Goal: Information Seeking & Learning: Compare options

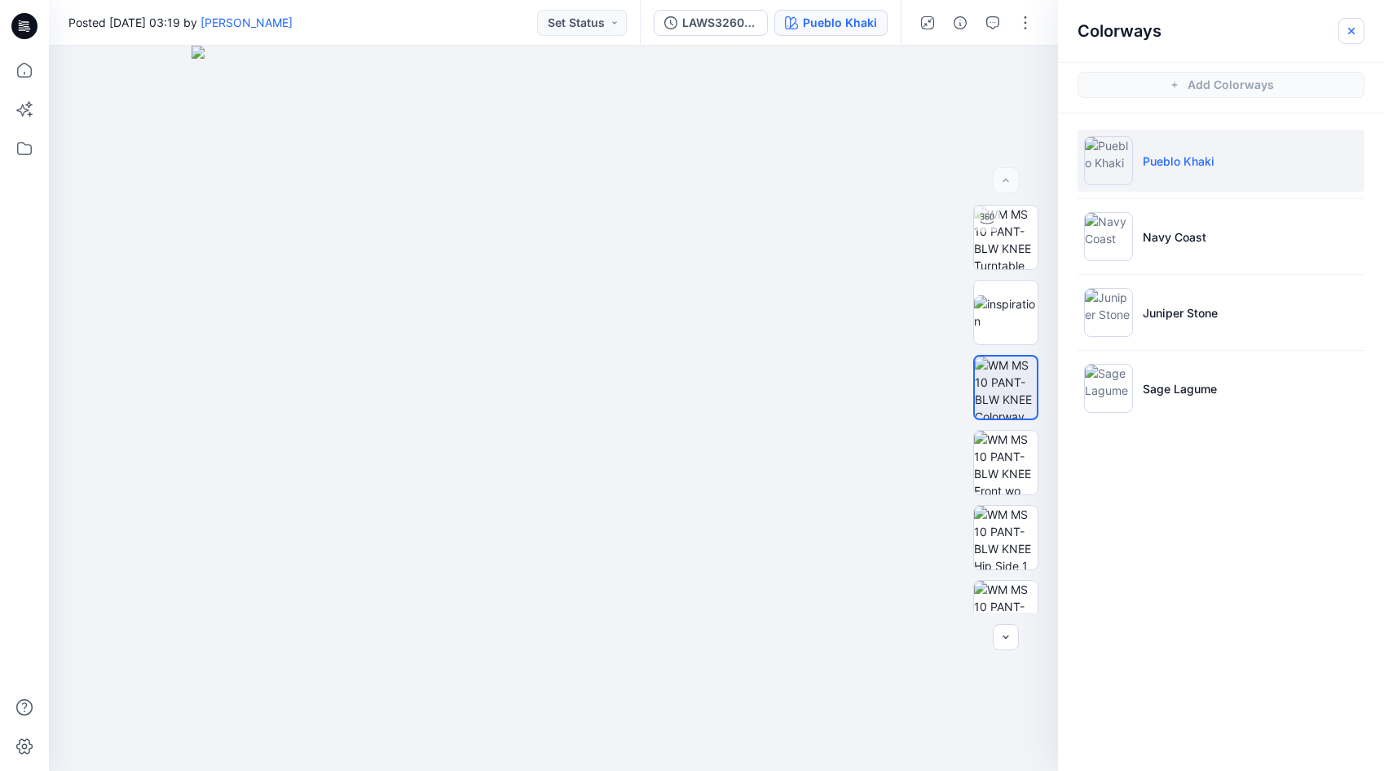
click at [1351, 27] on icon "button" at bounding box center [1351, 30] width 13 height 13
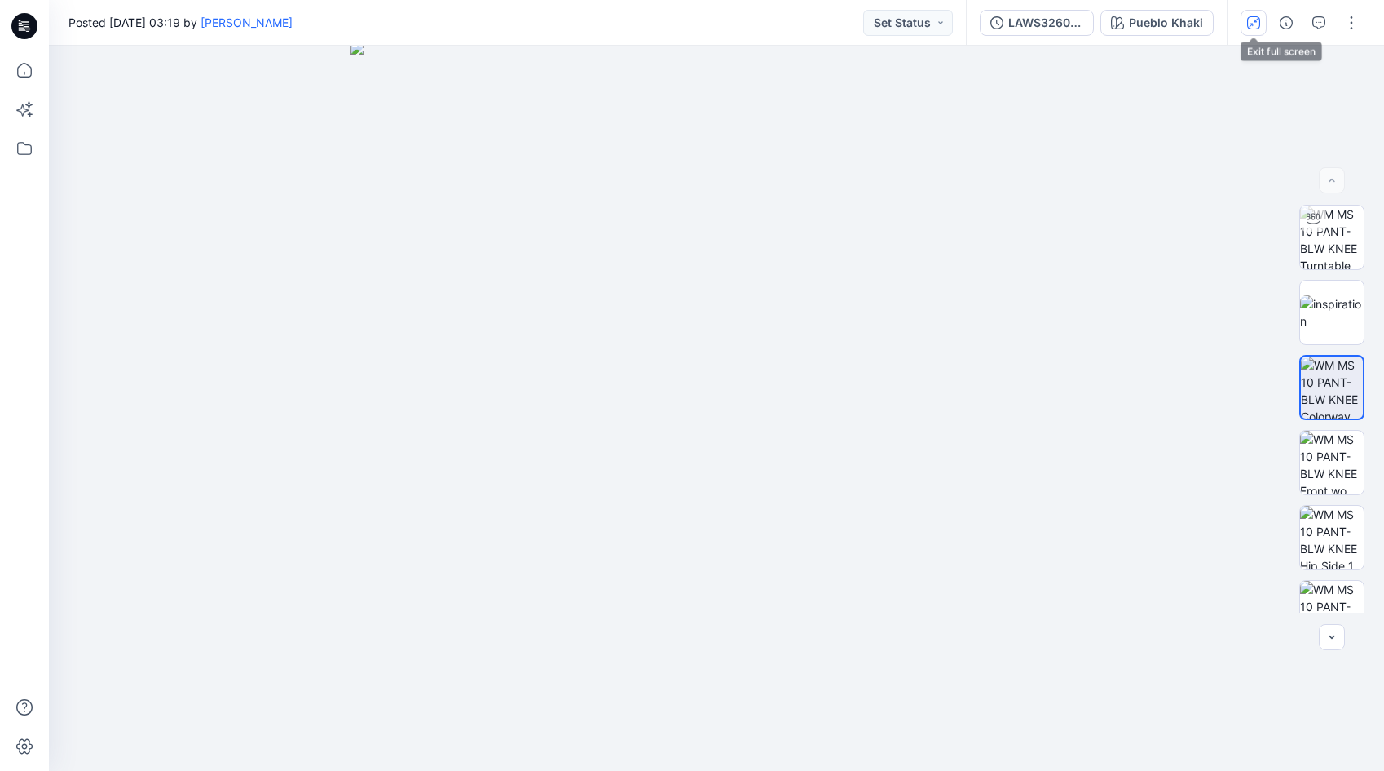
click at [1252, 24] on icon "button" at bounding box center [1254, 22] width 9 height 9
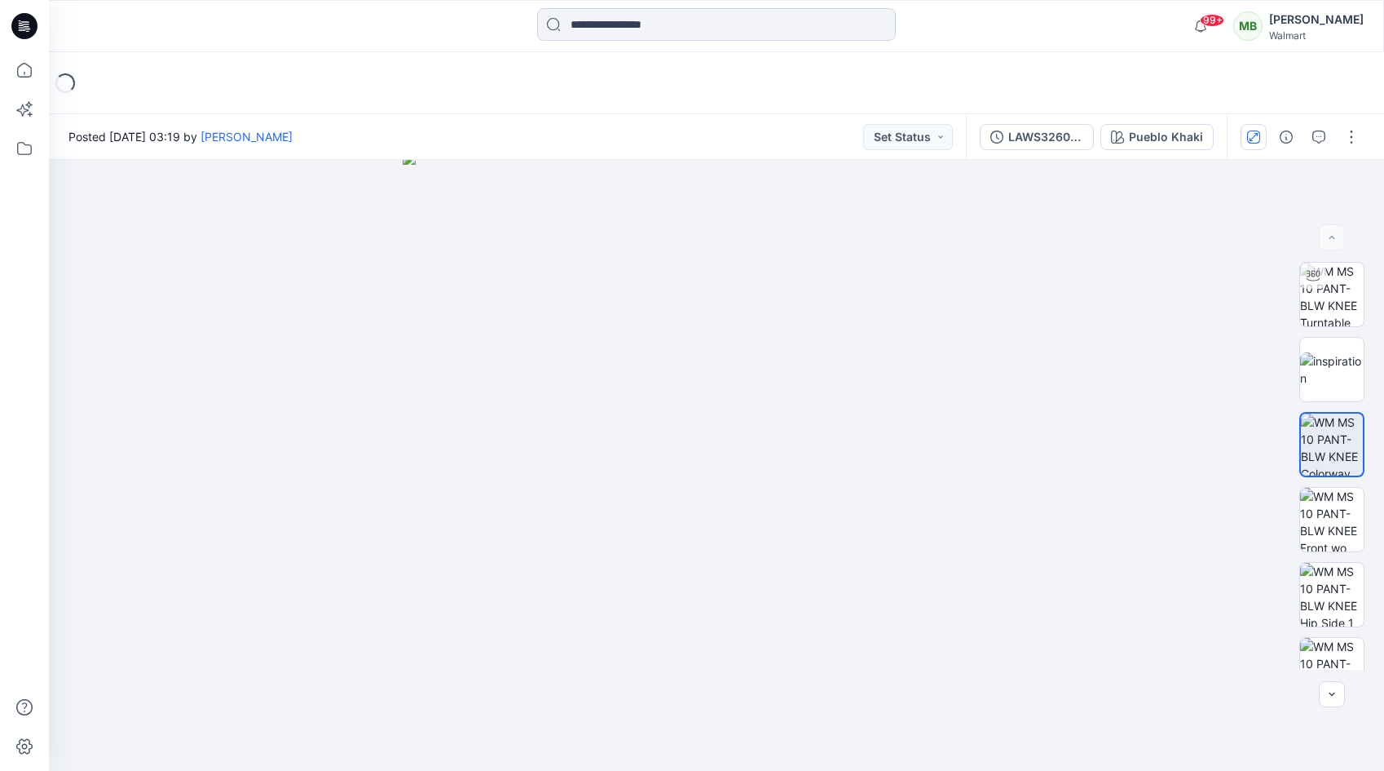
click at [765, 33] on input at bounding box center [716, 24] width 359 height 33
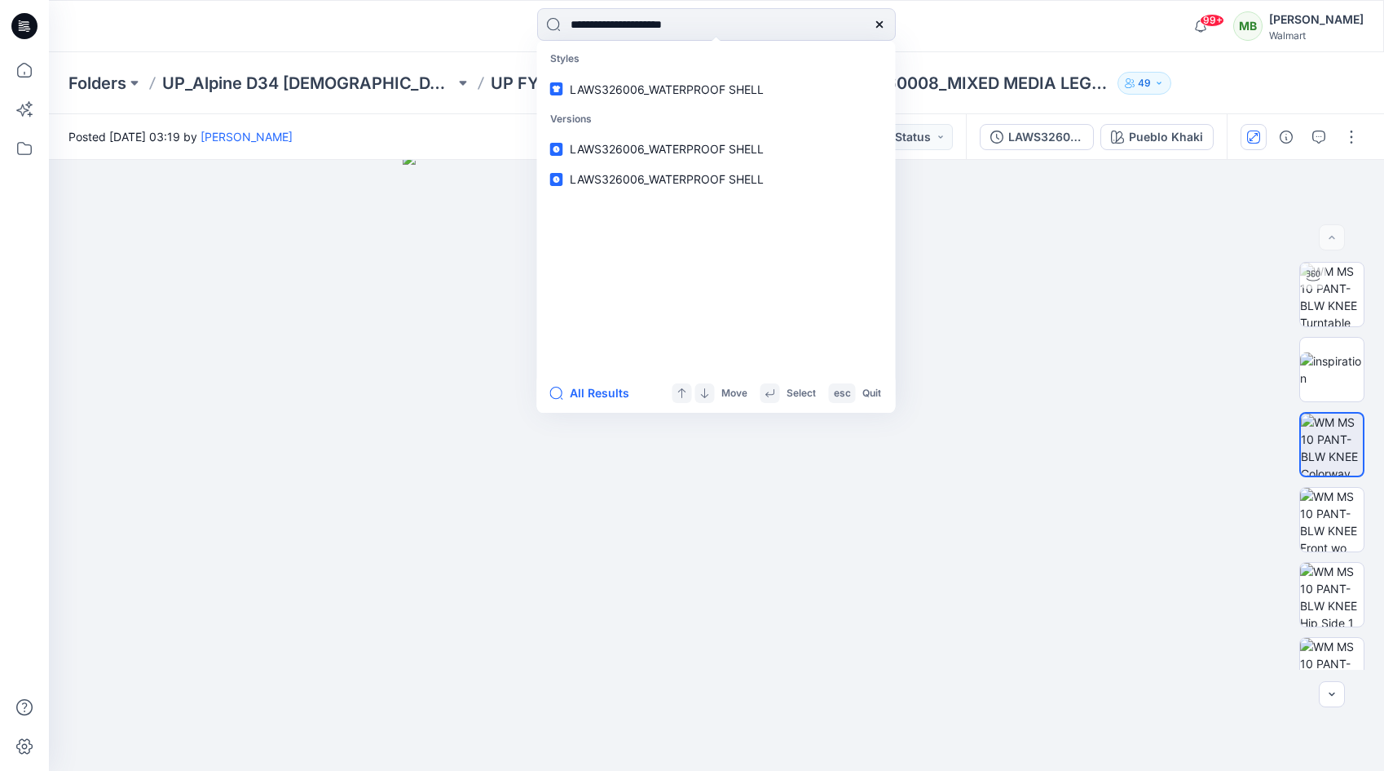
type input "**********"
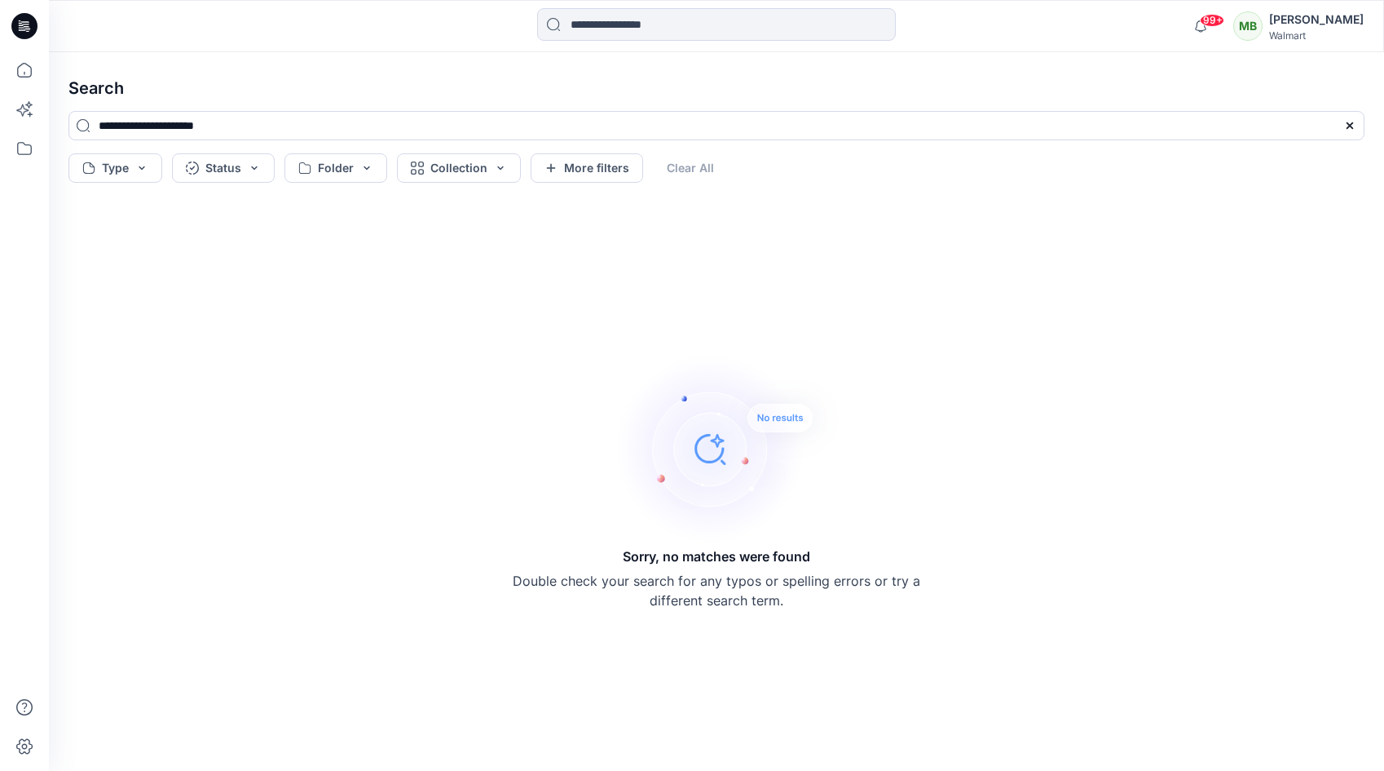
paste input "**********"
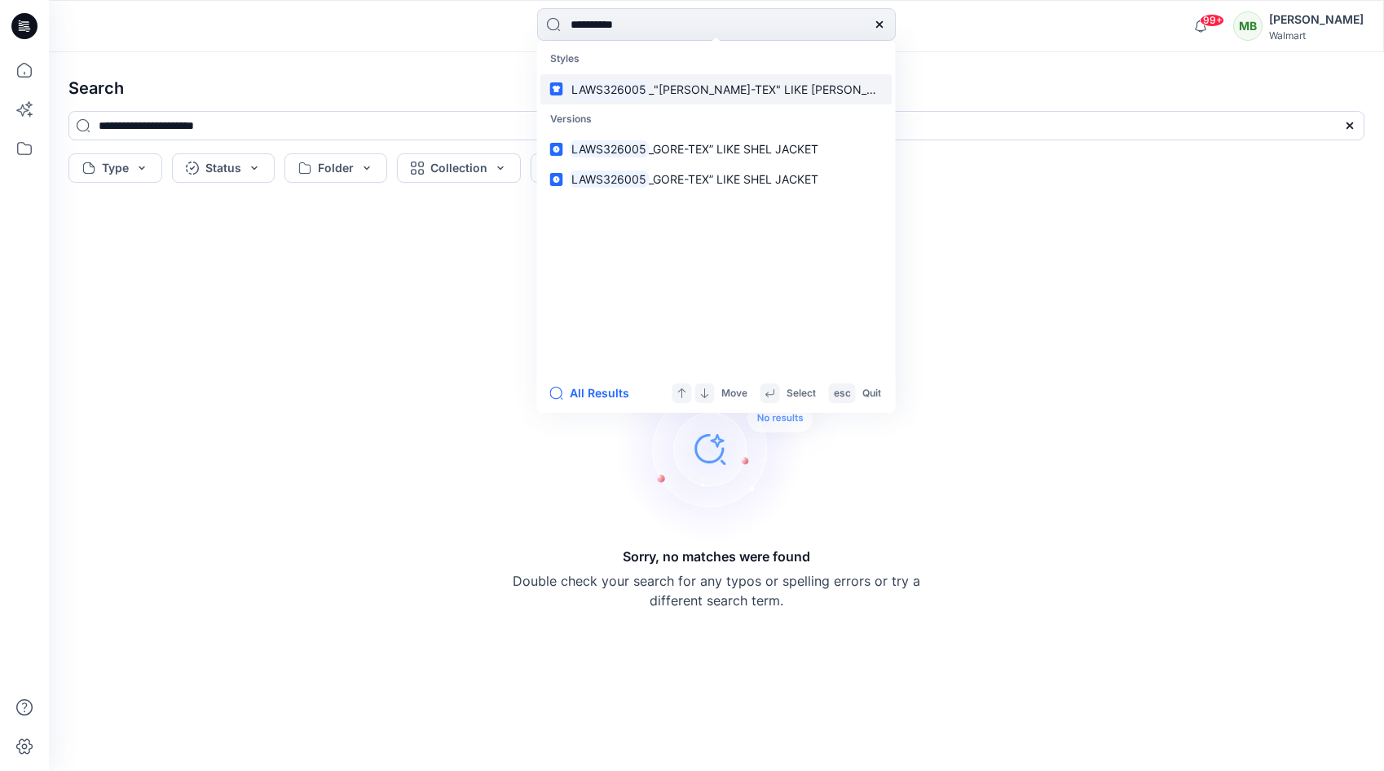
type input "**********"
click at [639, 89] on mark "LAWS326005" at bounding box center [610, 89] width 80 height 19
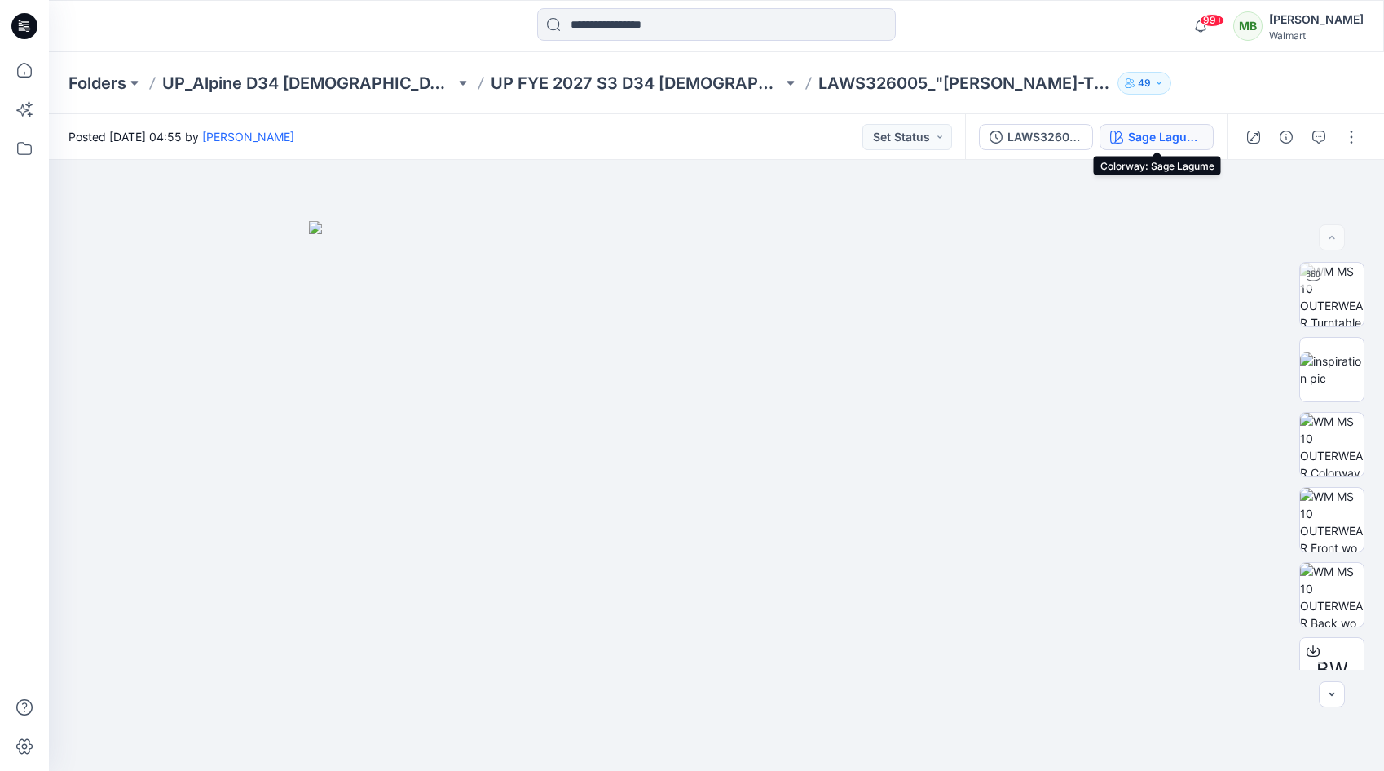
click at [1146, 137] on div "Sage Lagume" at bounding box center [1165, 137] width 75 height 18
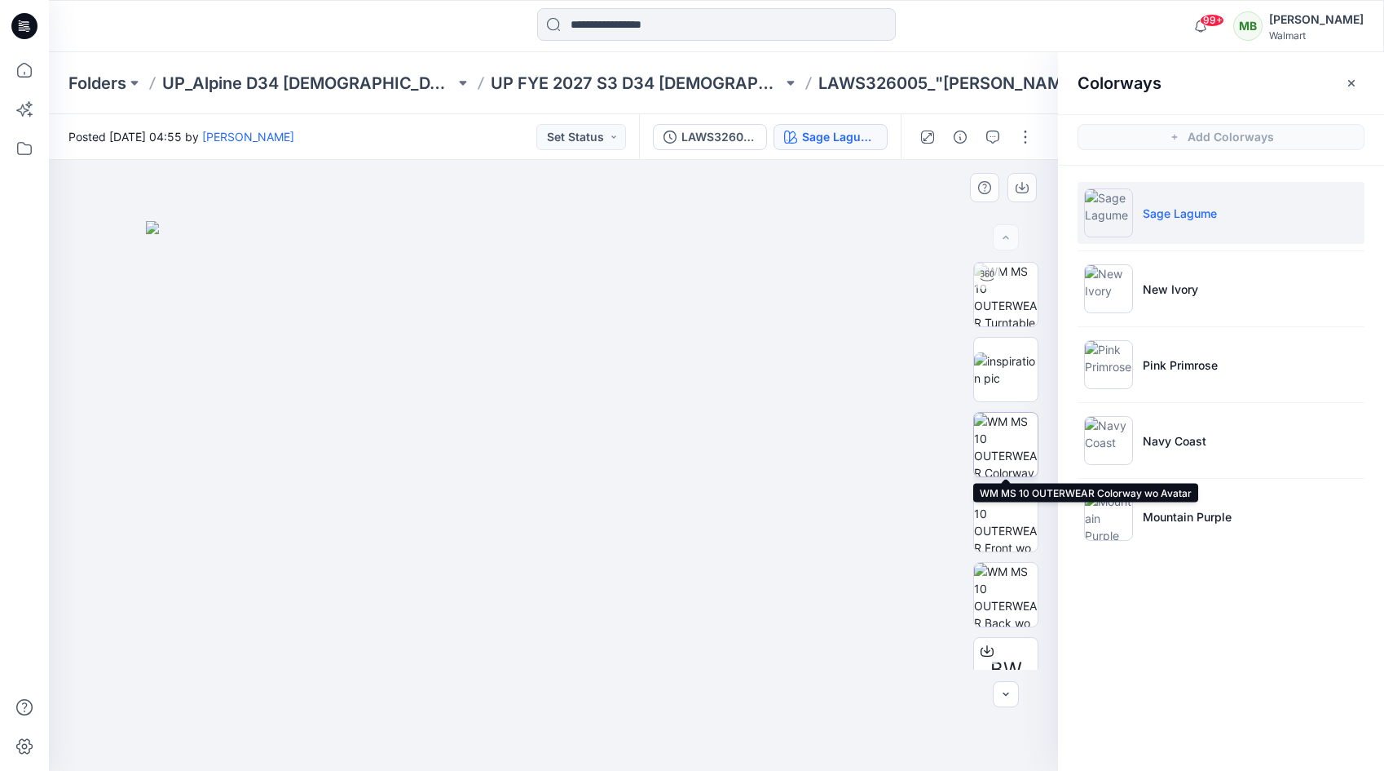
click at [1009, 422] on img at bounding box center [1006, 445] width 64 height 64
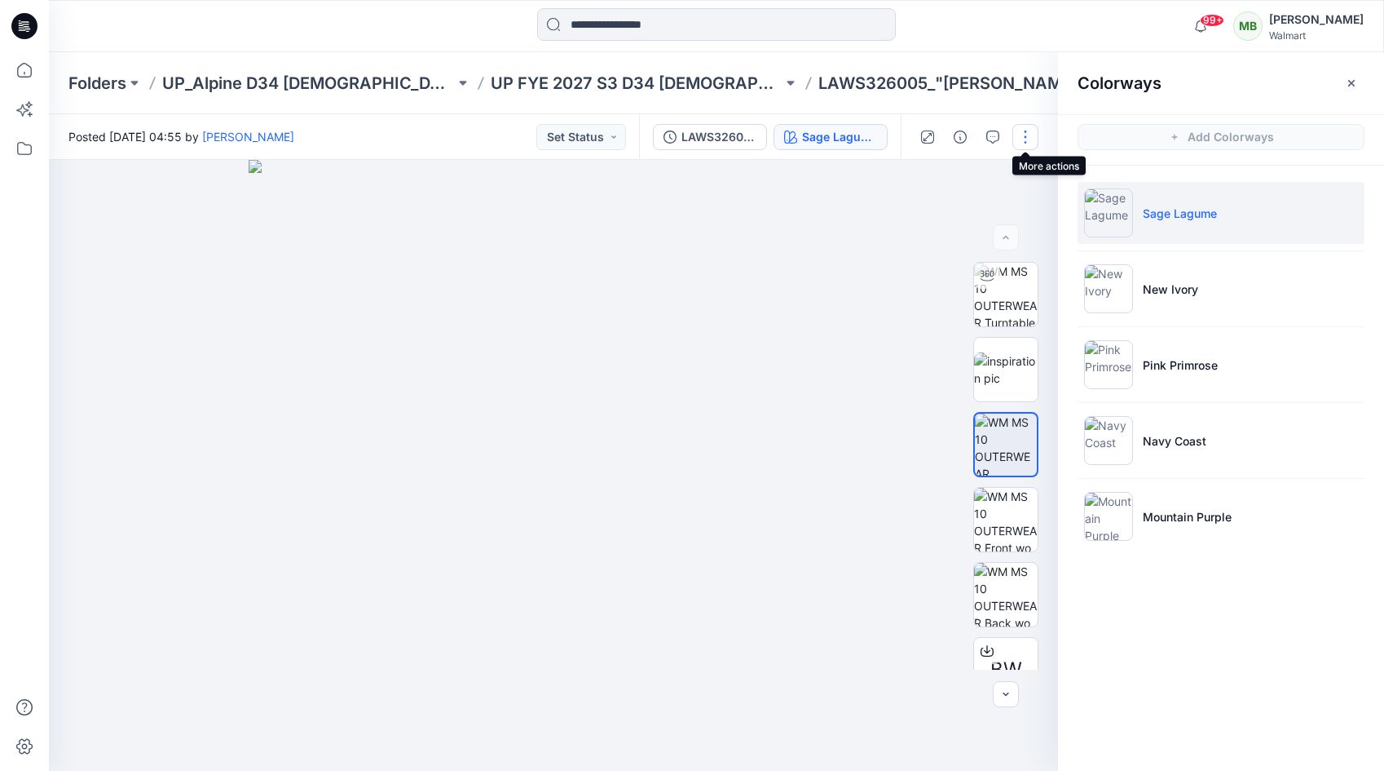
click at [1028, 135] on button "button" at bounding box center [1026, 137] width 26 height 26
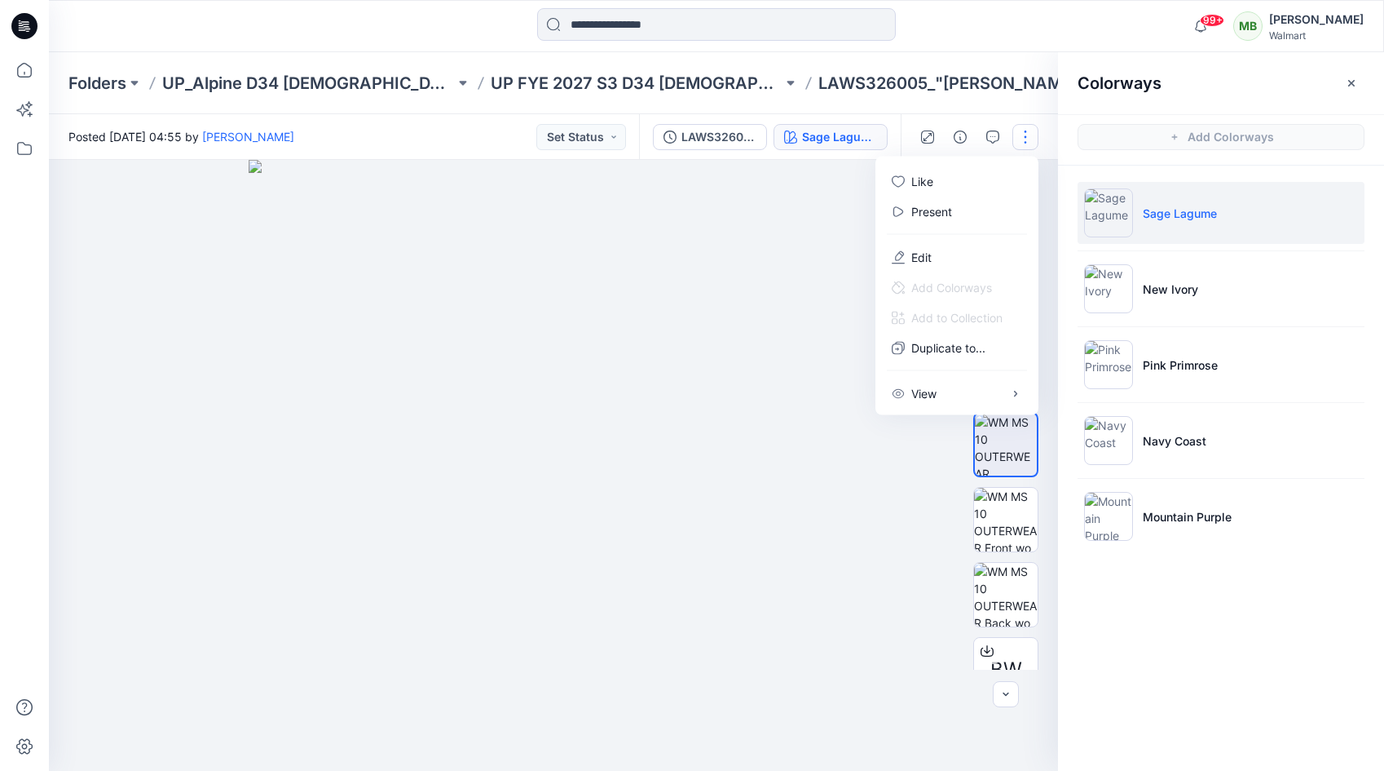
click at [733, 258] on img at bounding box center [554, 465] width 611 height 611
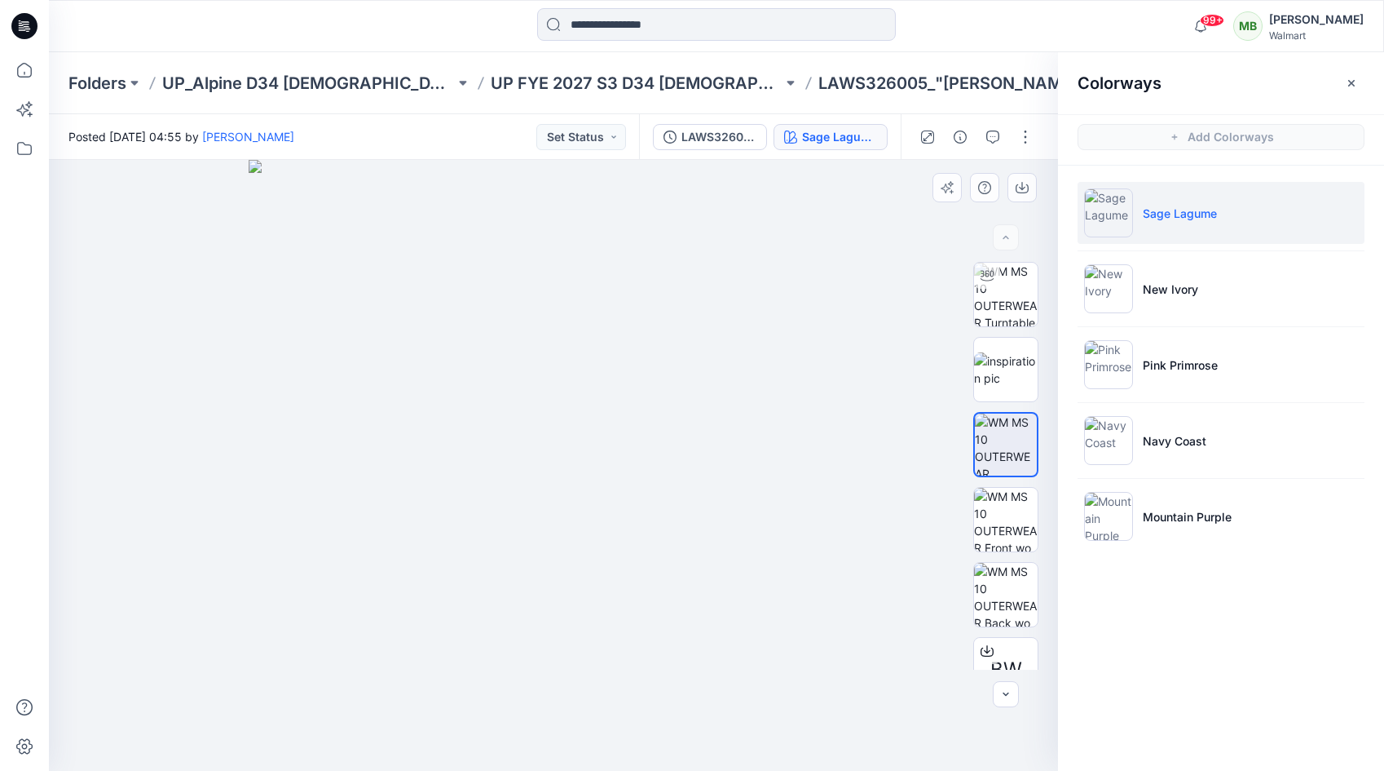
click at [609, 330] on img at bounding box center [554, 465] width 611 height 611
click at [1026, 135] on button "button" at bounding box center [1026, 137] width 26 height 26
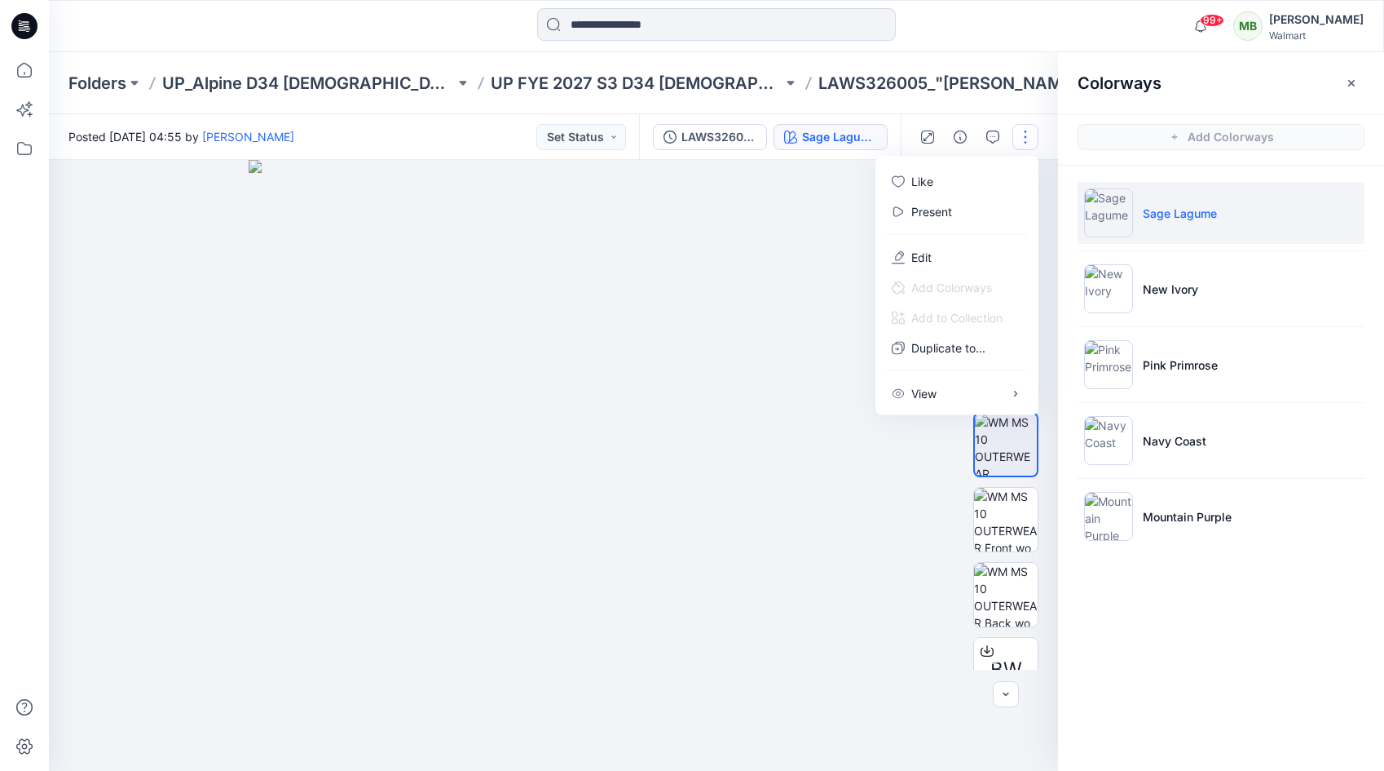
click at [1107, 214] on img at bounding box center [1108, 212] width 49 height 49
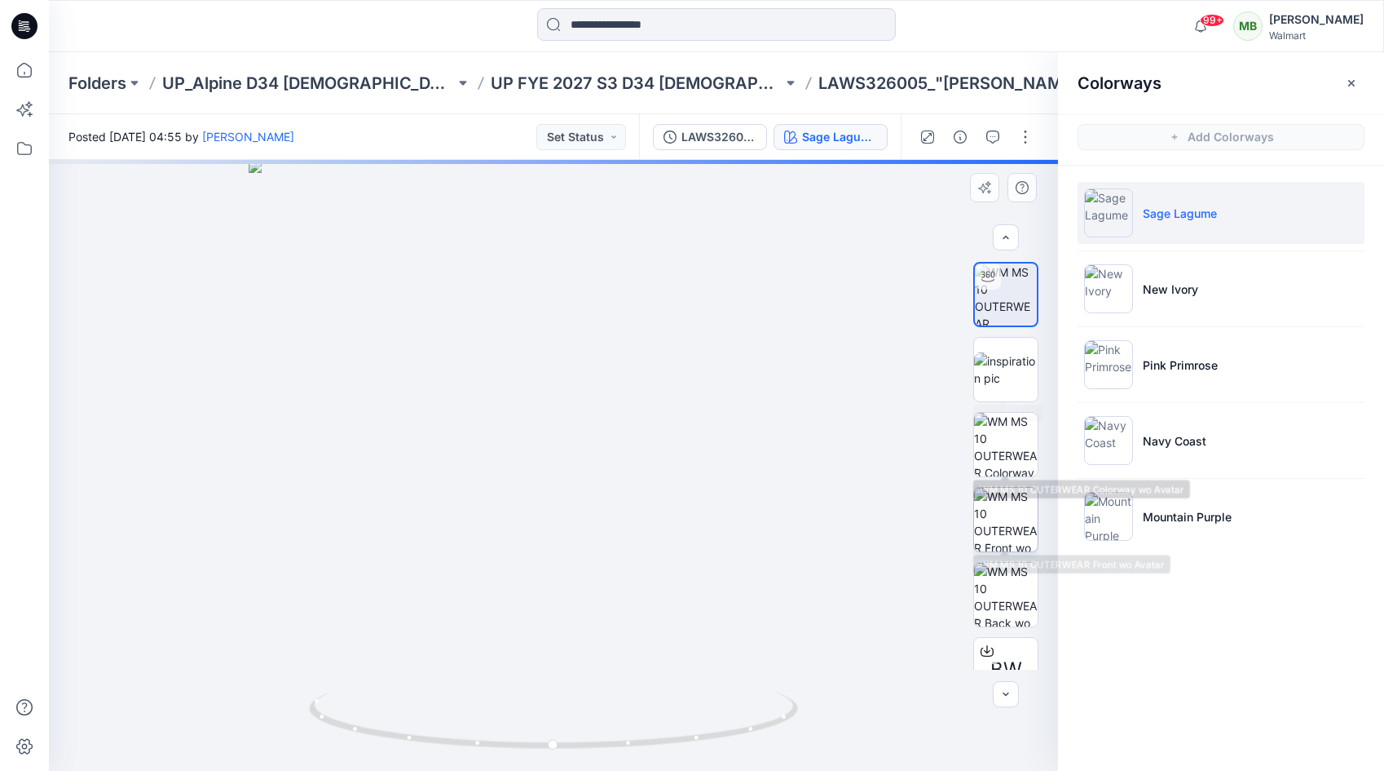
scroll to position [3, 0]
click at [1014, 435] on img at bounding box center [1006, 441] width 64 height 64
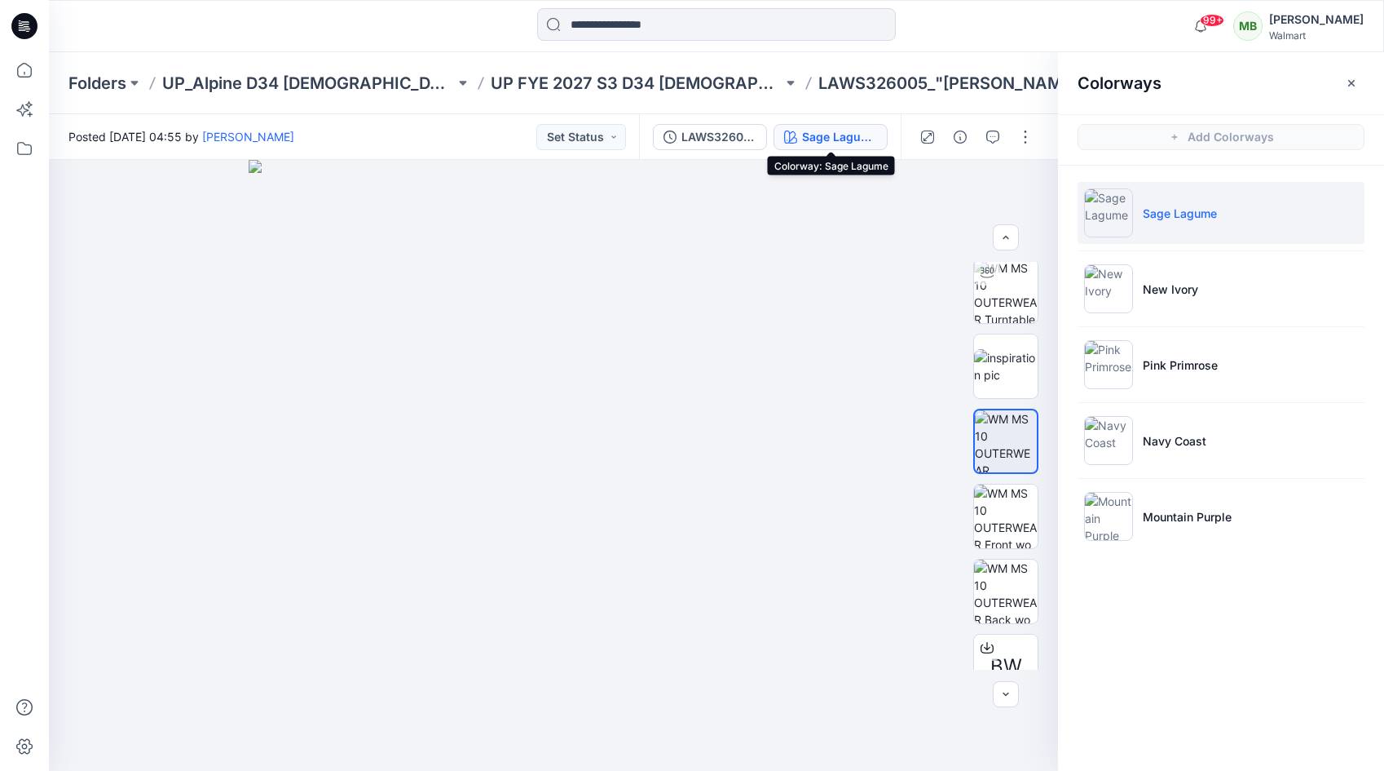
click at [836, 130] on div "Sage Lagume" at bounding box center [839, 137] width 75 height 18
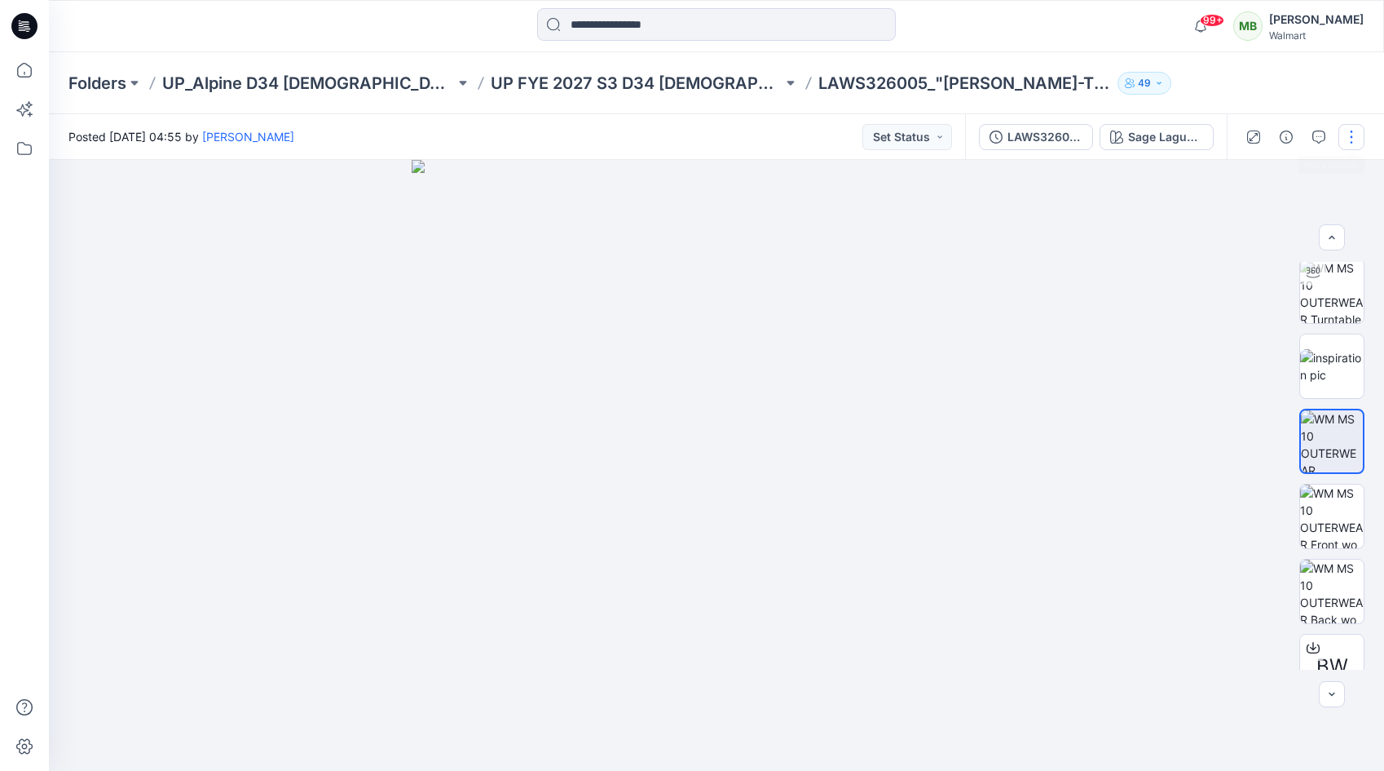
click at [1348, 132] on button "button" at bounding box center [1352, 137] width 26 height 26
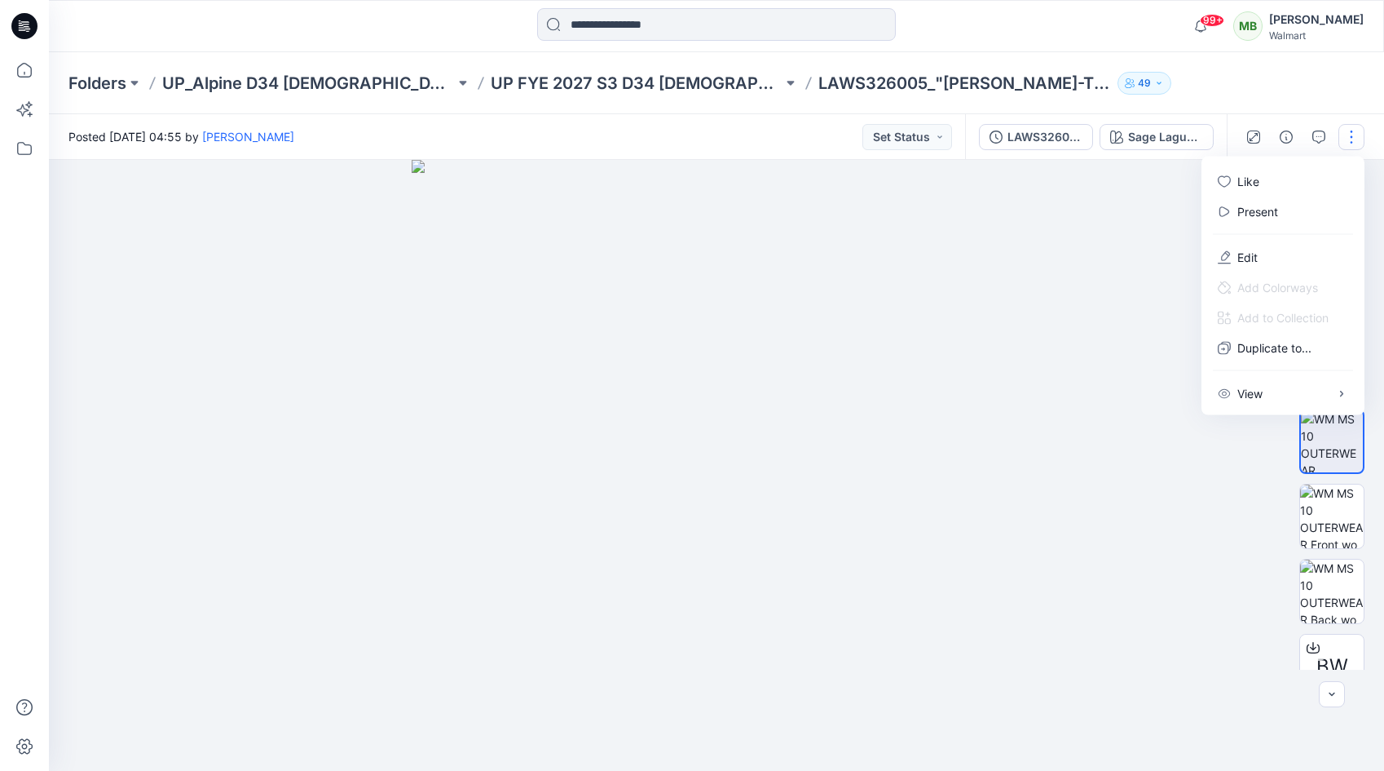
click at [1011, 323] on img at bounding box center [717, 465] width 611 height 611
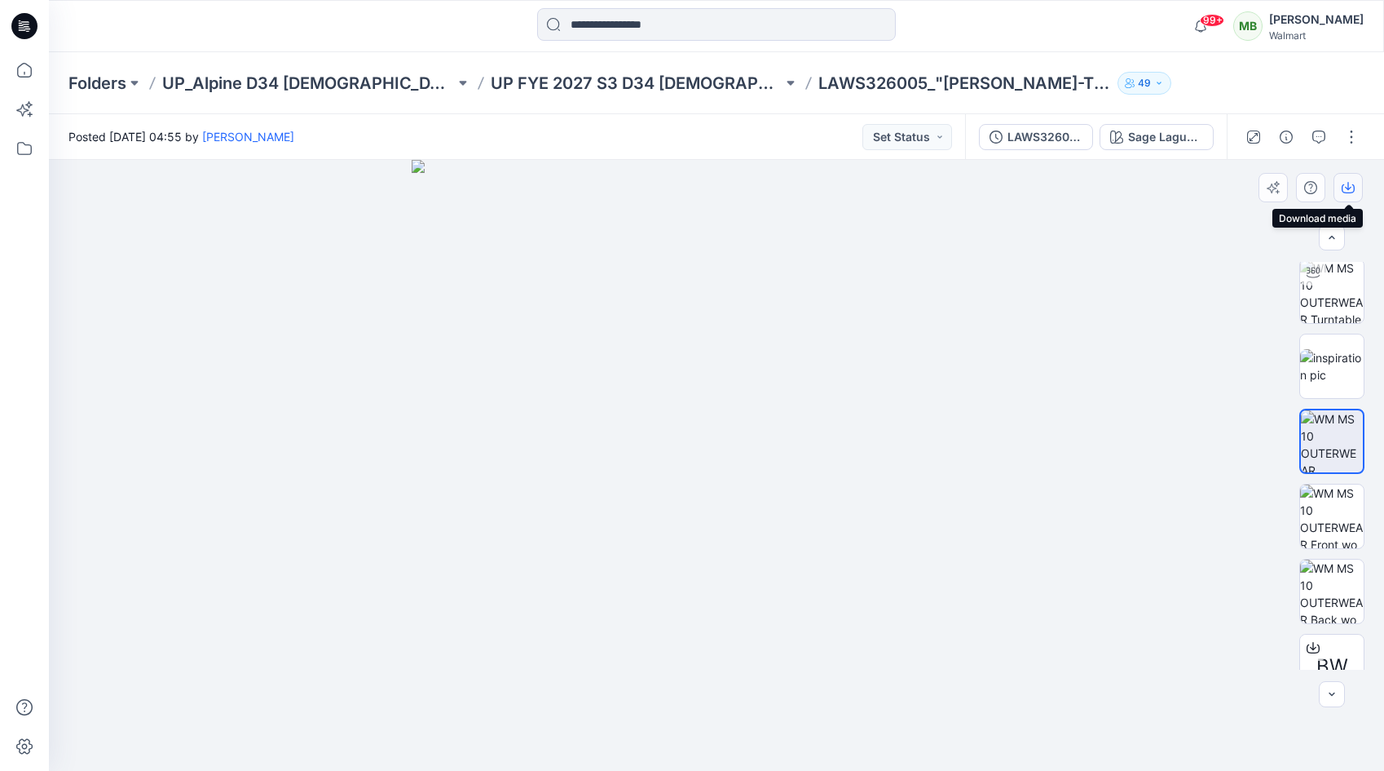
click at [1353, 187] on icon "button" at bounding box center [1348, 187] width 13 height 13
click at [1252, 135] on icon "button" at bounding box center [1253, 136] width 13 height 13
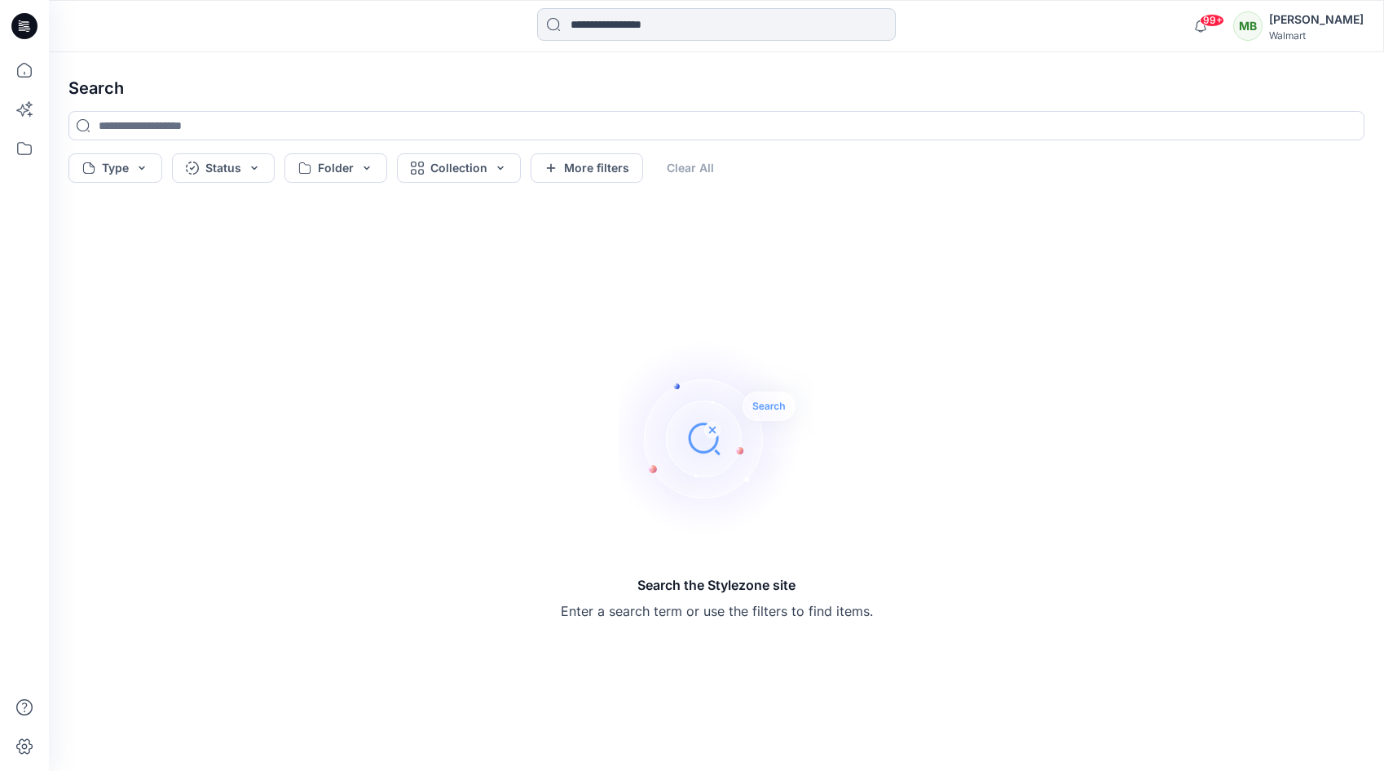
click at [669, 19] on input at bounding box center [716, 24] width 359 height 33
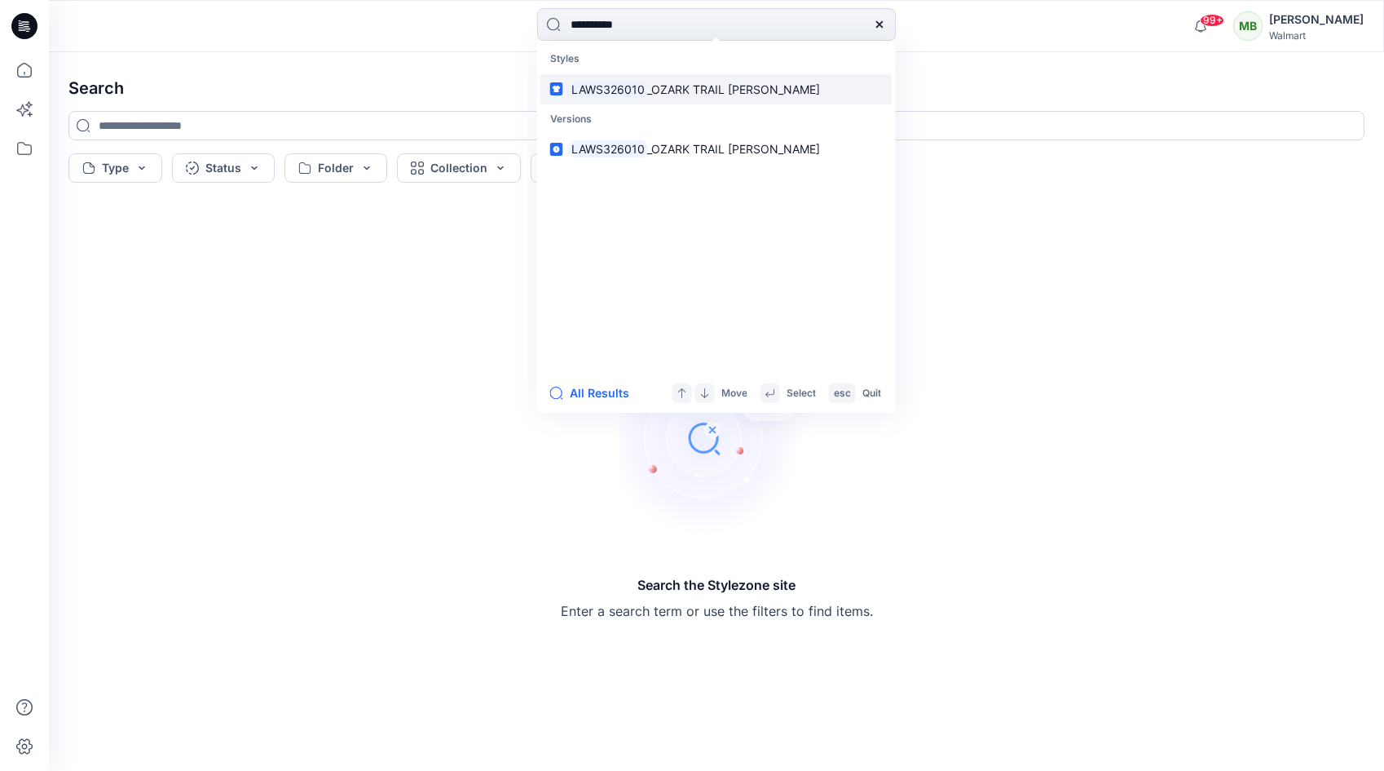
type input "**********"
click at [664, 96] on p "LAWS326010 _OZARK TRAIL [PERSON_NAME]" at bounding box center [695, 89] width 251 height 17
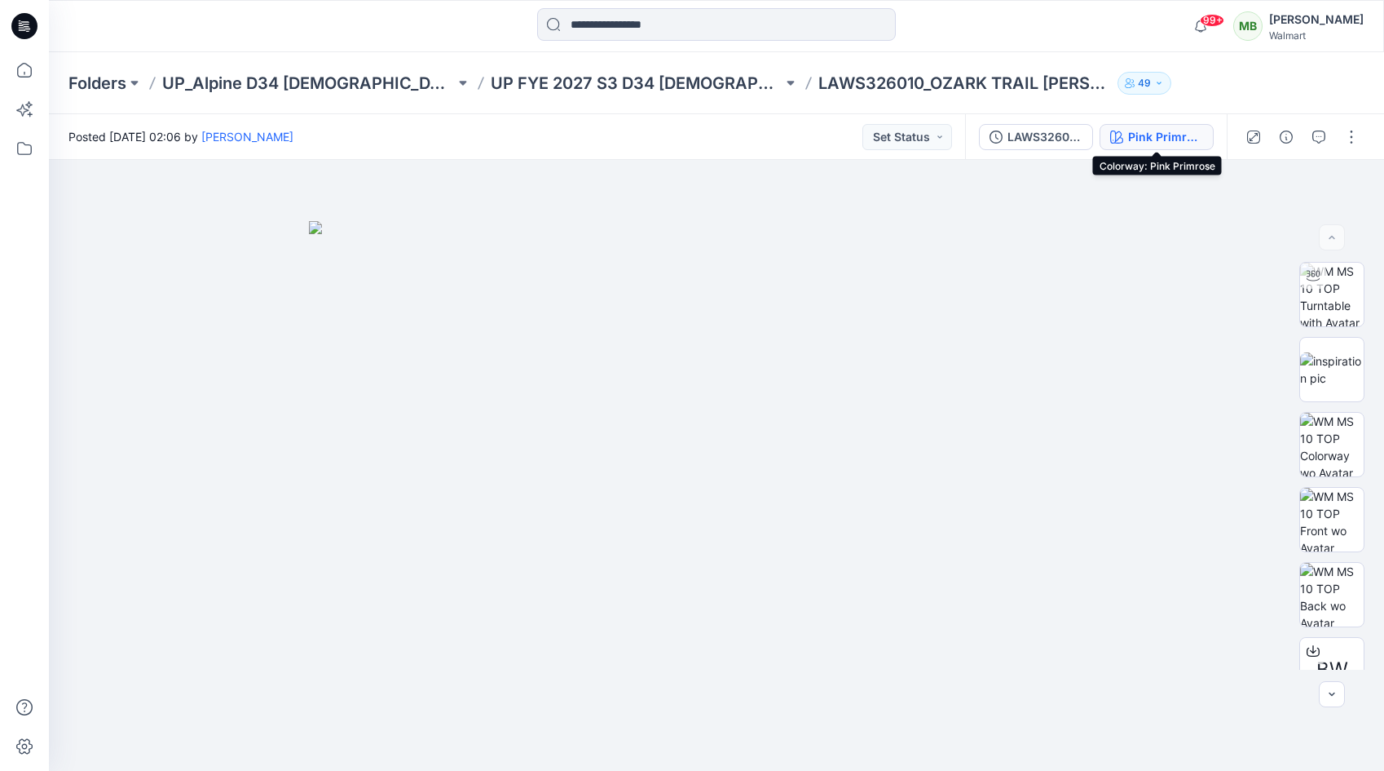
click at [1198, 141] on div "Pink Primrose" at bounding box center [1165, 137] width 75 height 18
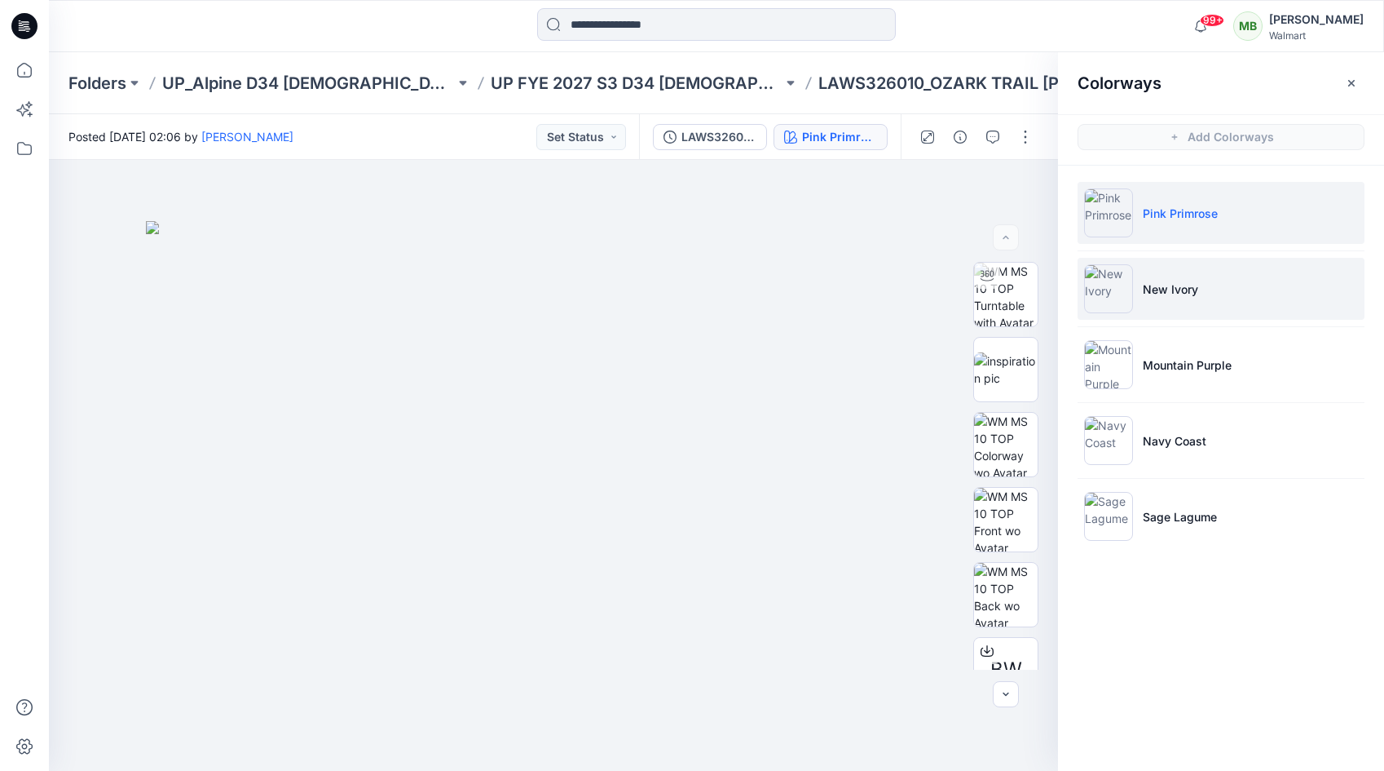
click at [1099, 282] on img at bounding box center [1108, 288] width 49 height 49
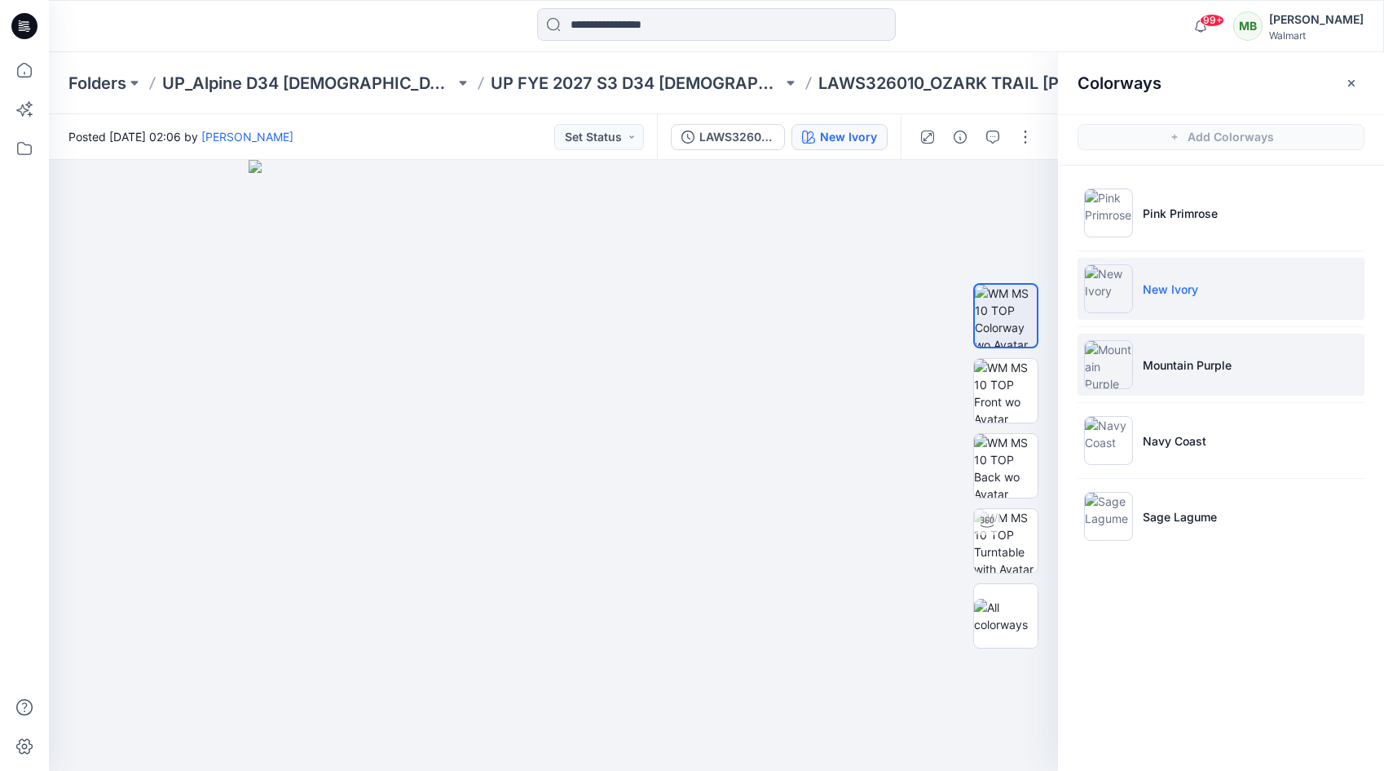
click at [1109, 364] on img at bounding box center [1108, 364] width 49 height 49
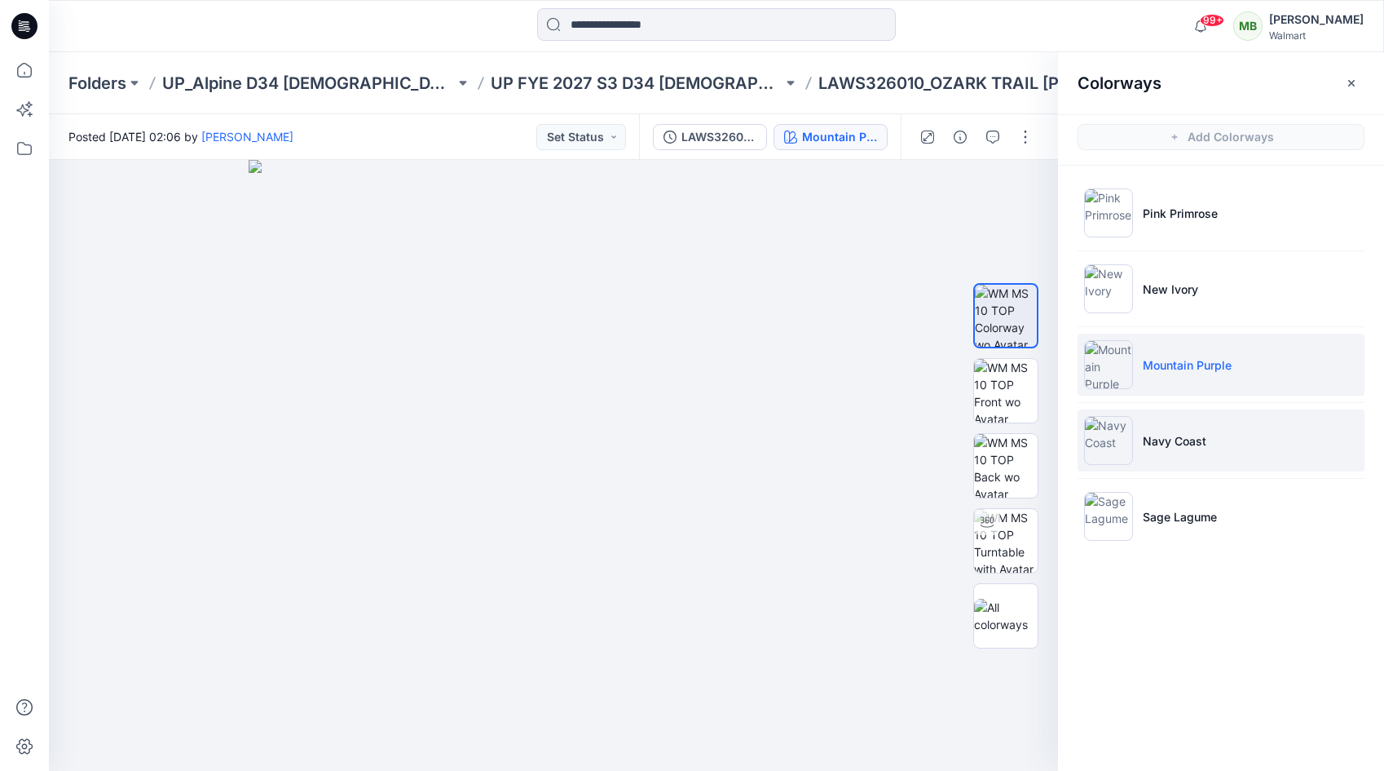
click at [1106, 431] on img at bounding box center [1108, 440] width 49 height 49
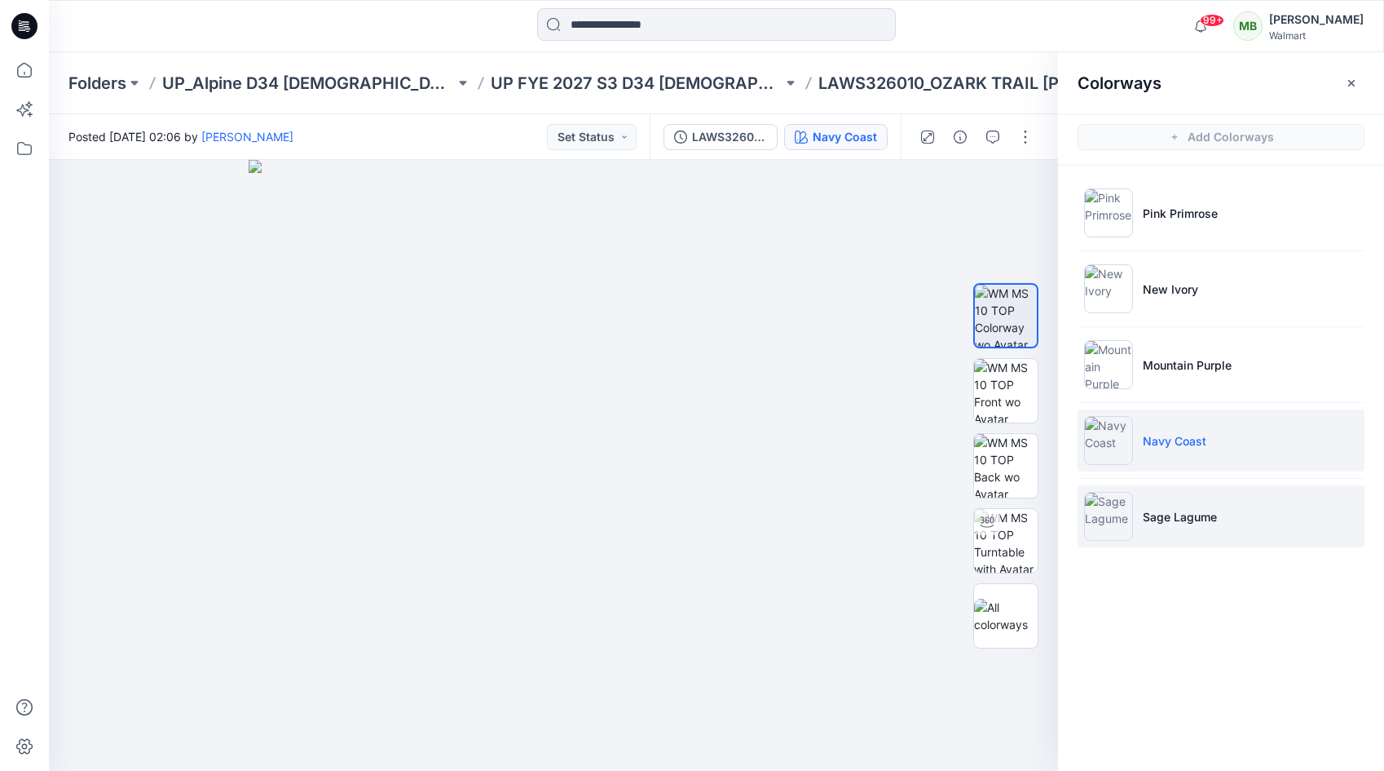
click at [1107, 522] on img at bounding box center [1108, 516] width 49 height 49
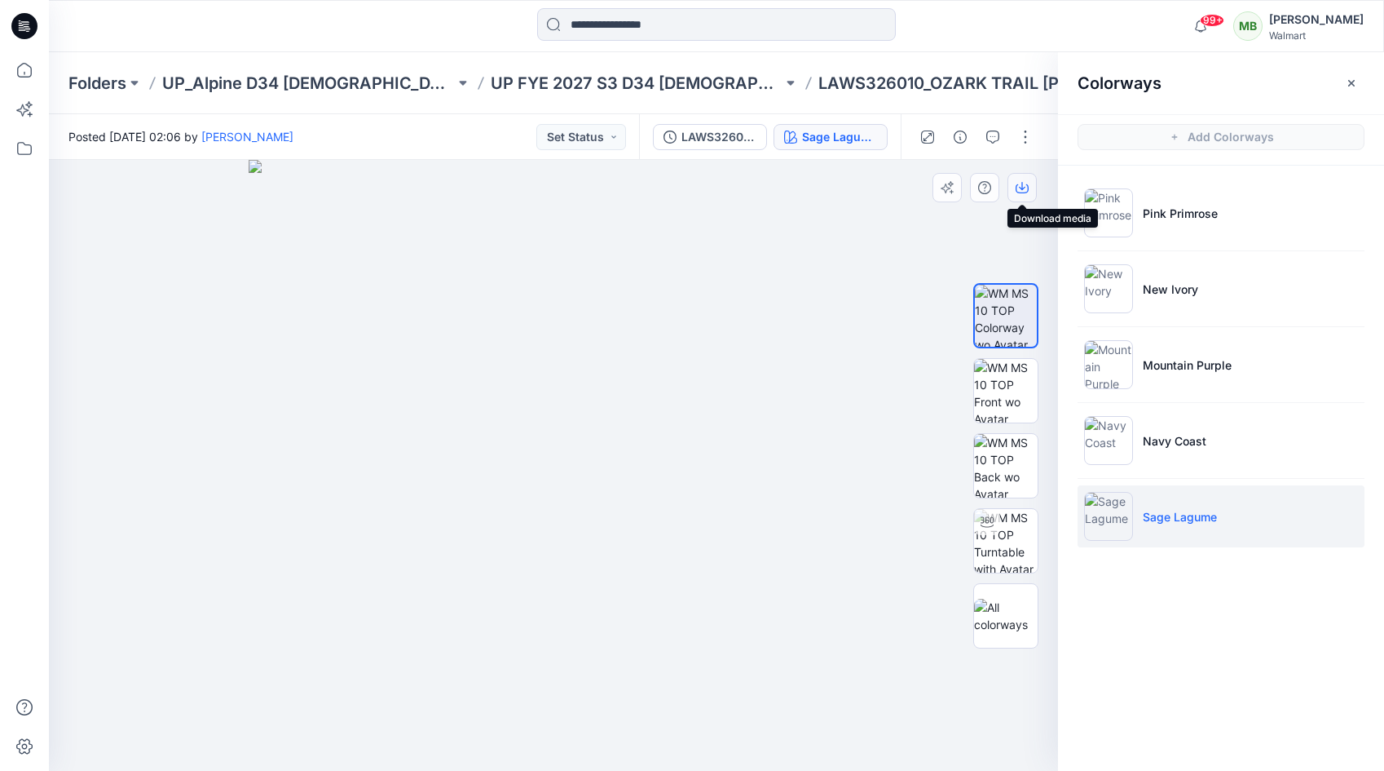
click at [1021, 186] on icon "button" at bounding box center [1022, 187] width 13 height 13
click at [1351, 80] on icon "button" at bounding box center [1351, 83] width 13 height 13
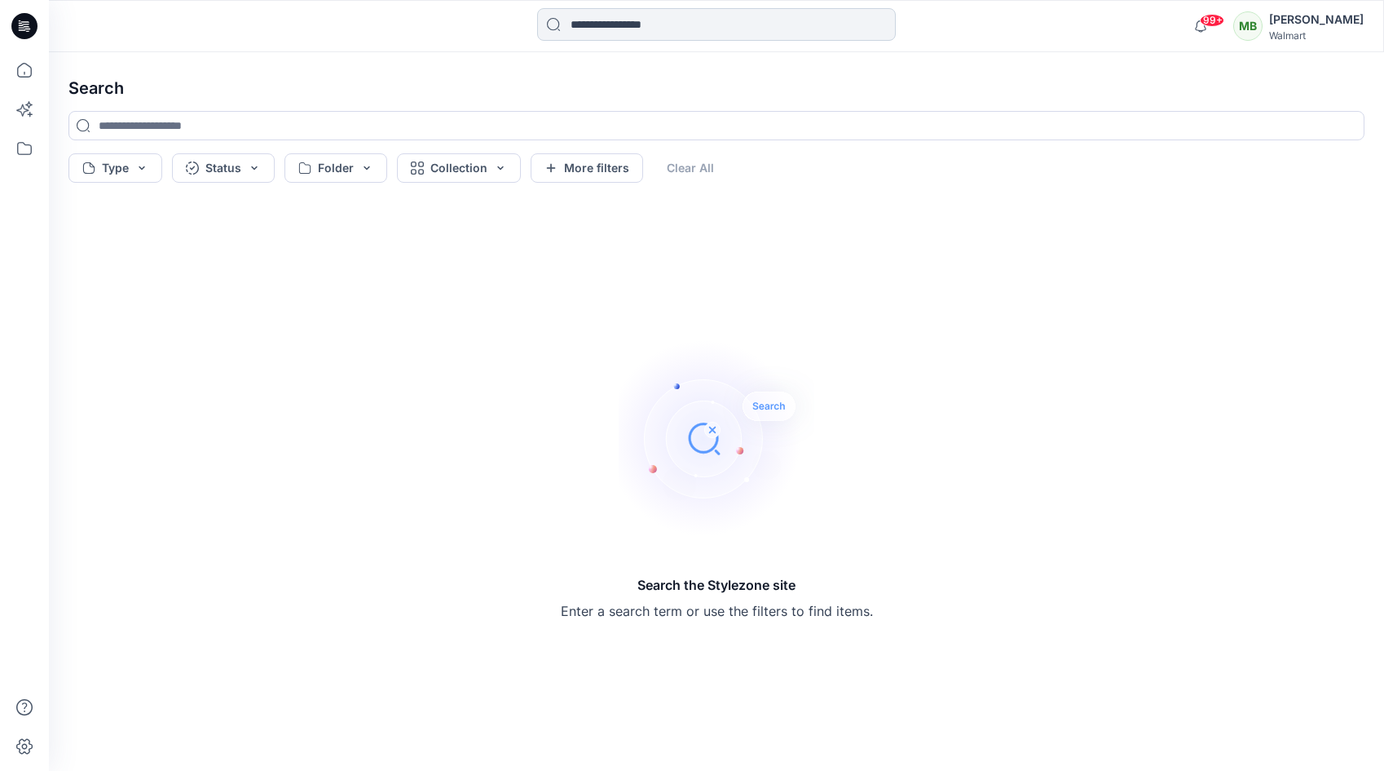
click at [650, 33] on input at bounding box center [716, 24] width 359 height 33
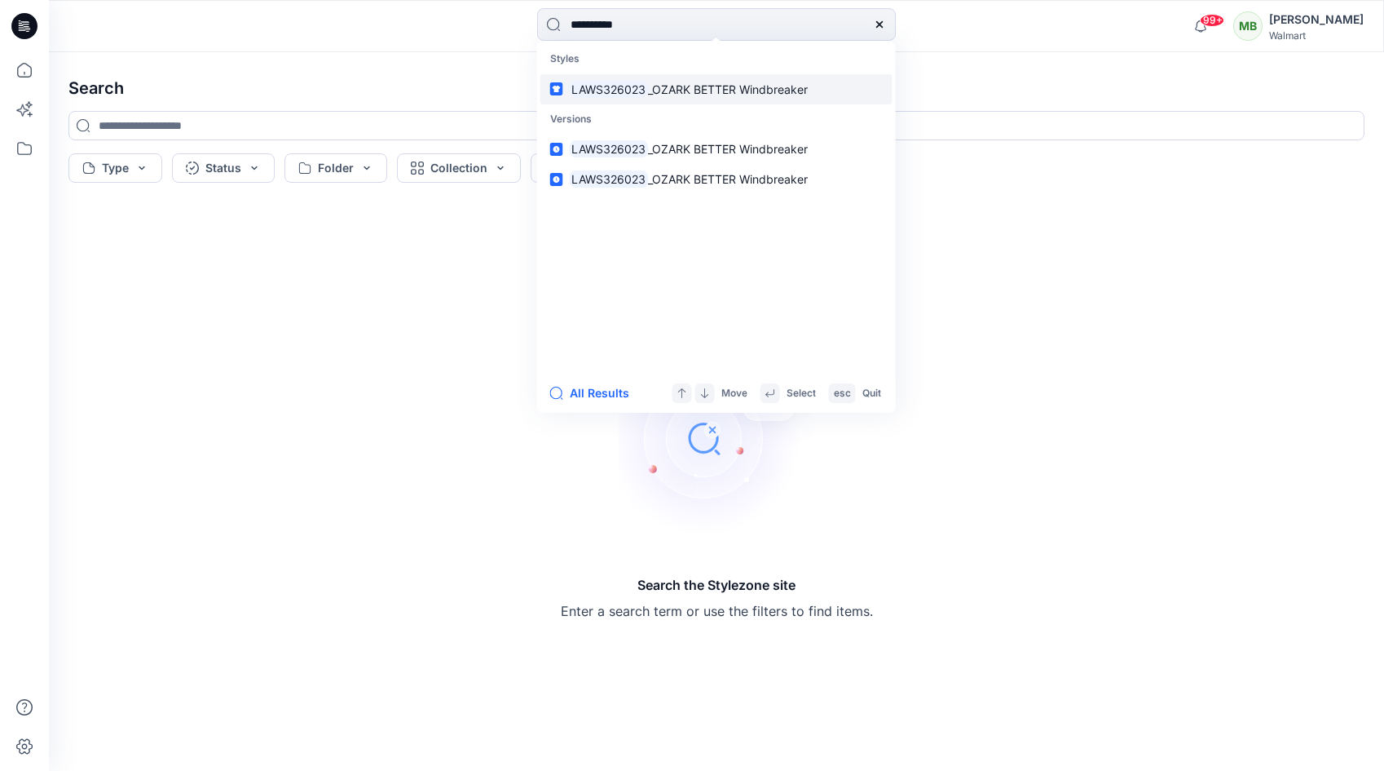
type input "**********"
click at [656, 85] on span "_OZARK BETTER Windbreaker" at bounding box center [728, 89] width 160 height 14
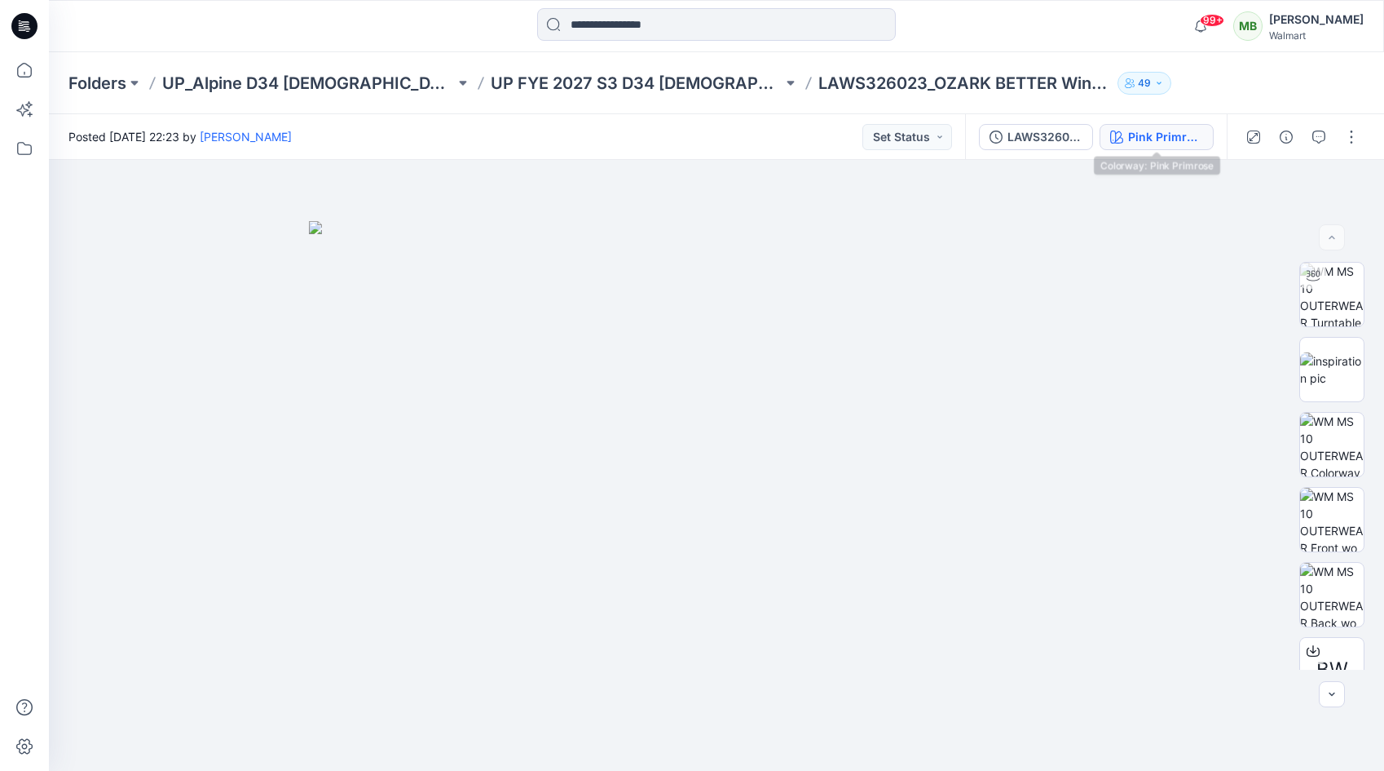
click at [1150, 128] on div "Pink Primrose" at bounding box center [1165, 137] width 75 height 18
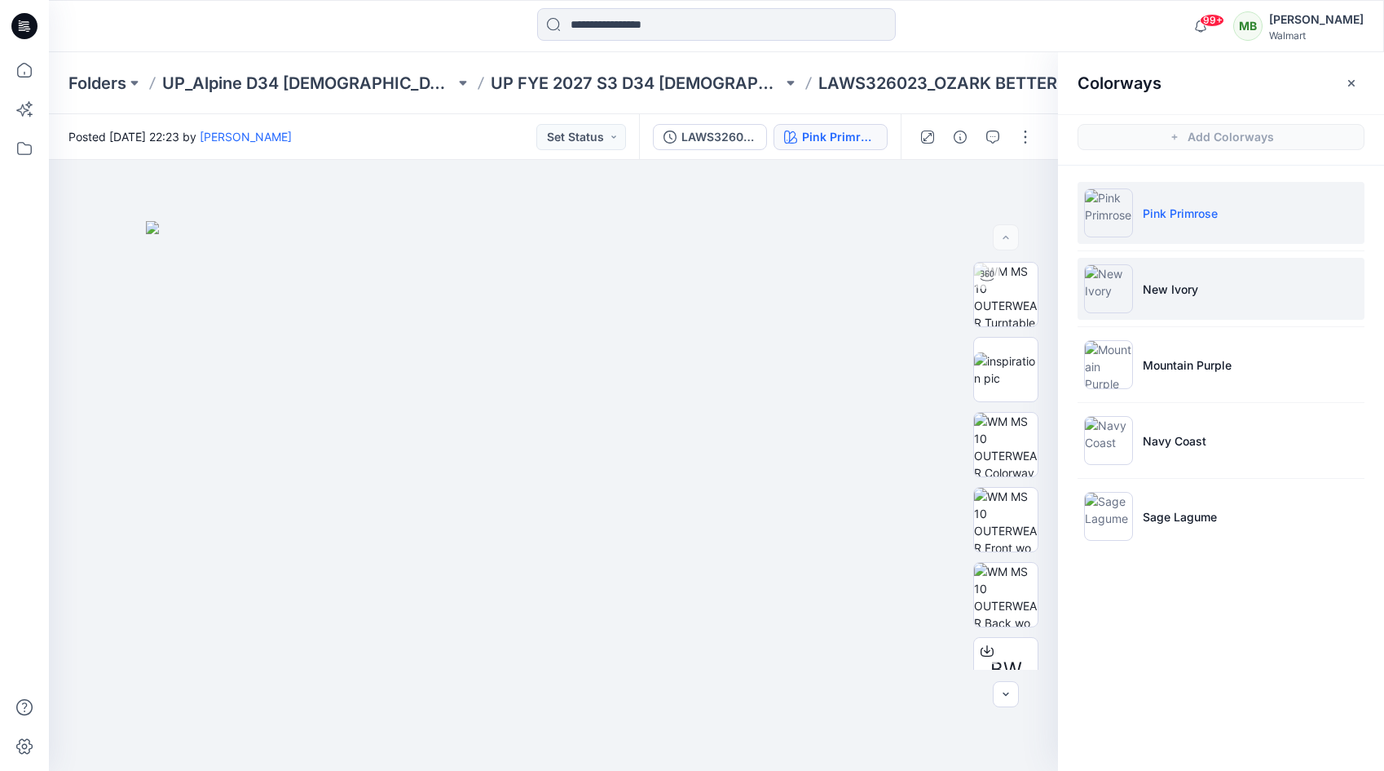
click at [1094, 295] on img at bounding box center [1108, 288] width 49 height 49
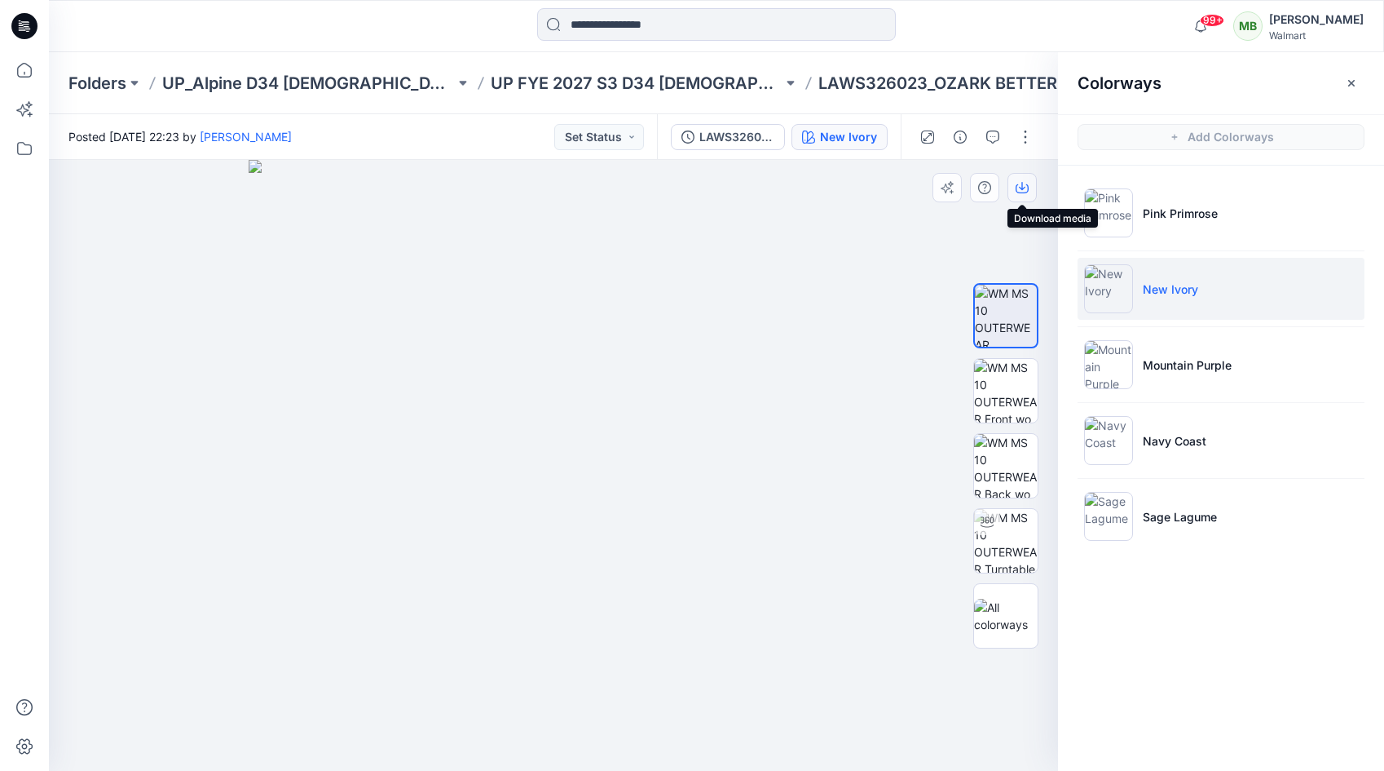
click at [1017, 191] on icon "button" at bounding box center [1022, 188] width 13 height 9
click at [1347, 73] on button "button" at bounding box center [1352, 83] width 26 height 26
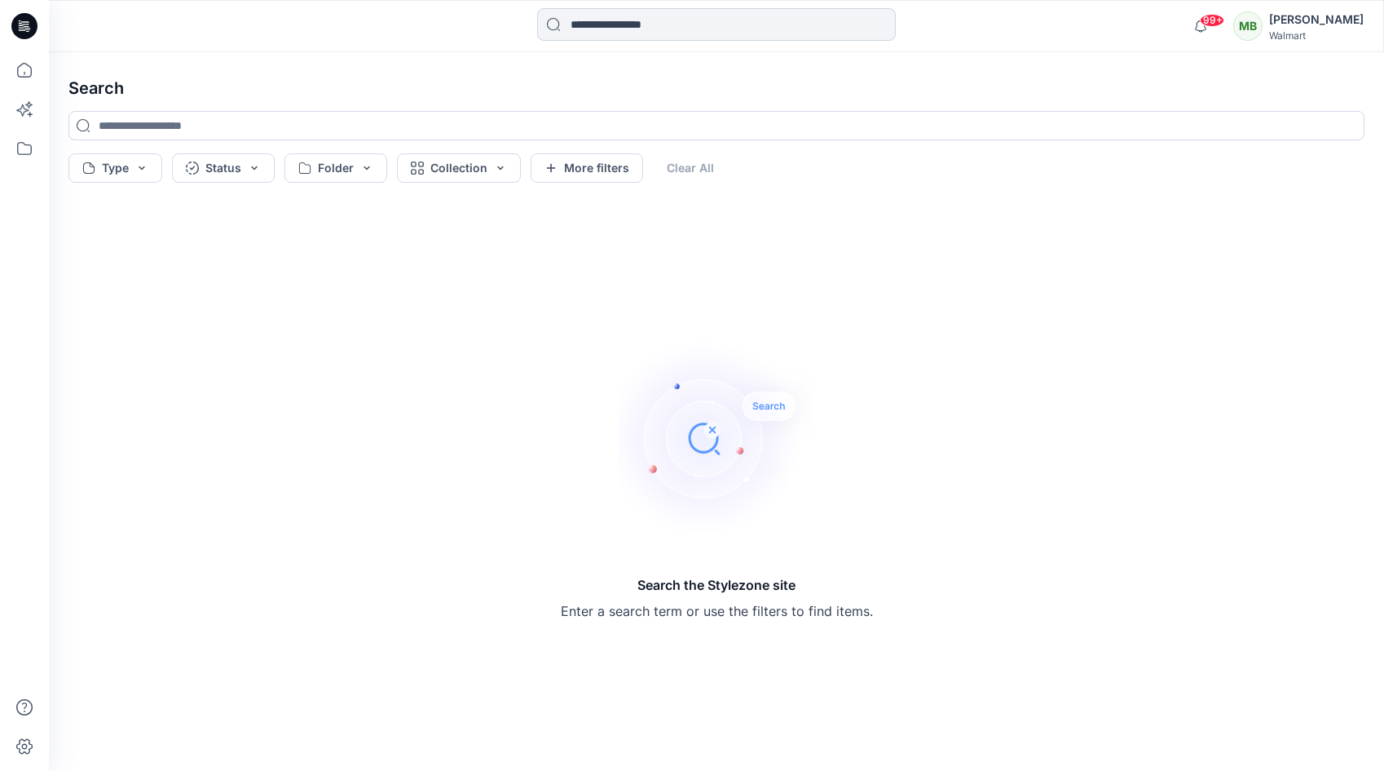
click at [634, 31] on input at bounding box center [716, 24] width 359 height 33
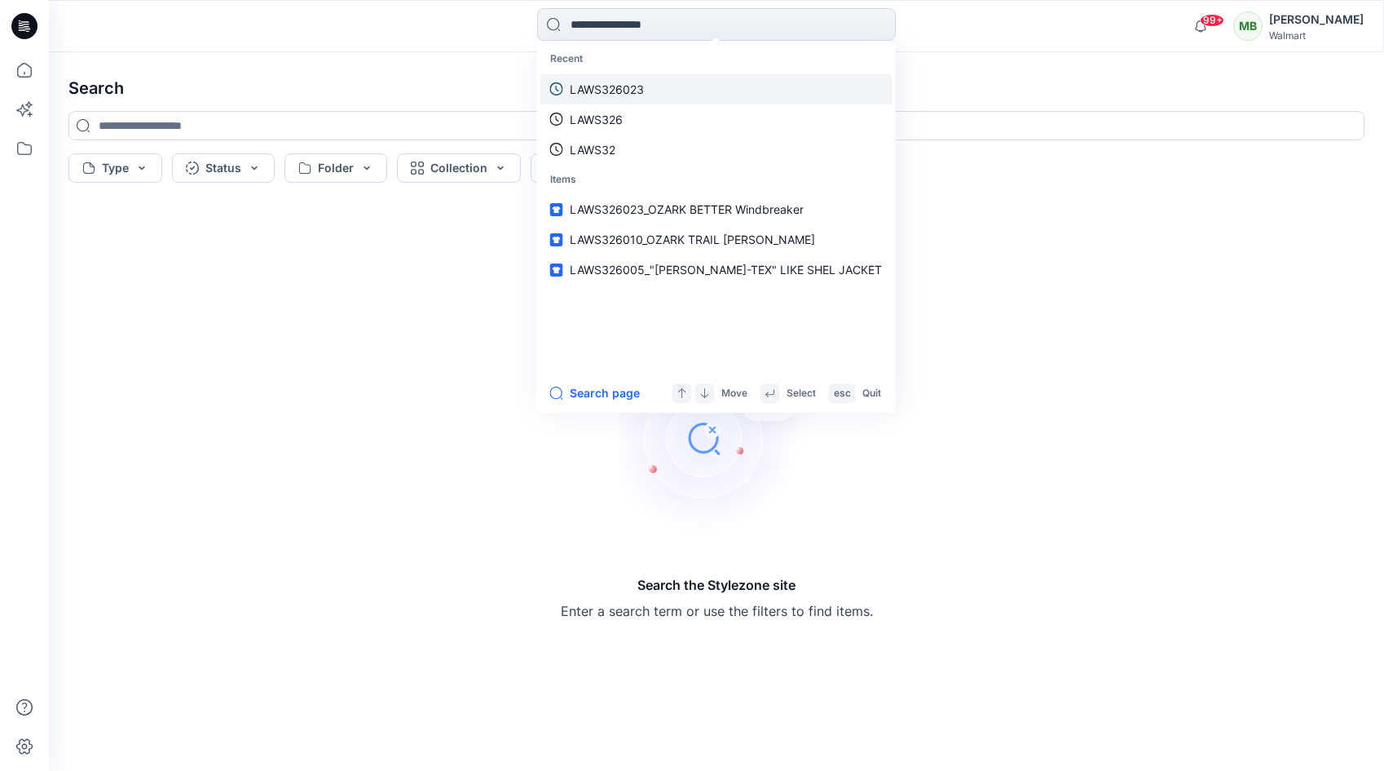
click at [611, 84] on p "LAWS326023" at bounding box center [607, 89] width 74 height 17
type input "**********"
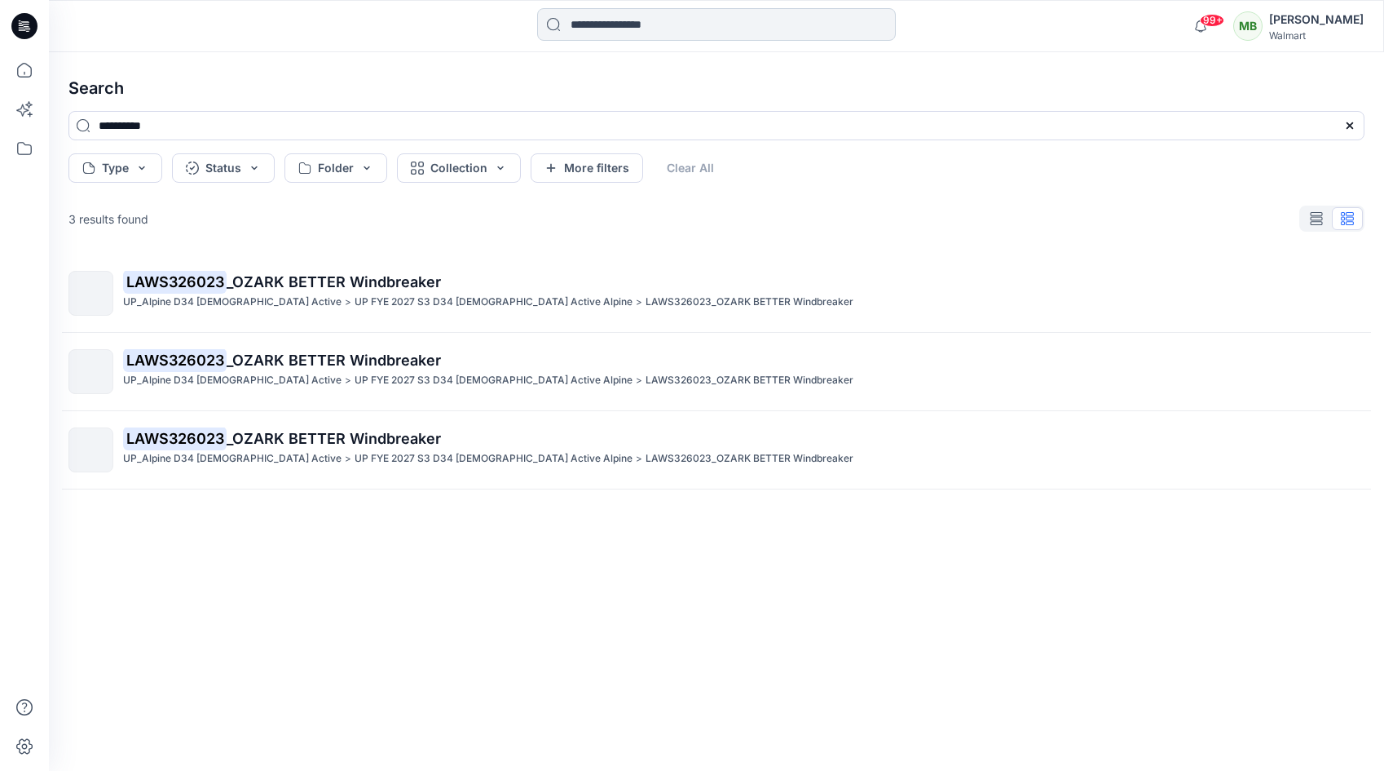
click at [629, 24] on input at bounding box center [716, 24] width 359 height 33
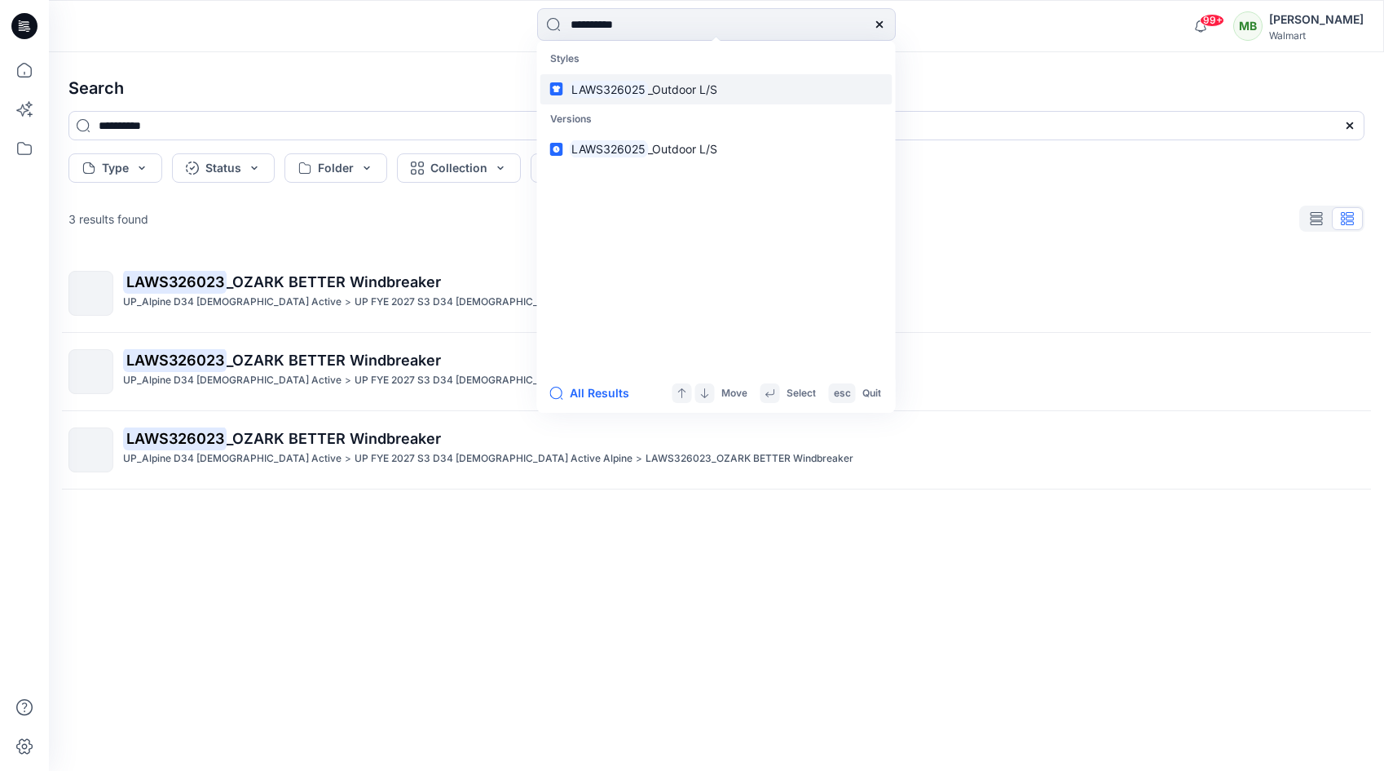
type input "**********"
click at [631, 91] on mark "LAWS326025" at bounding box center [609, 89] width 79 height 19
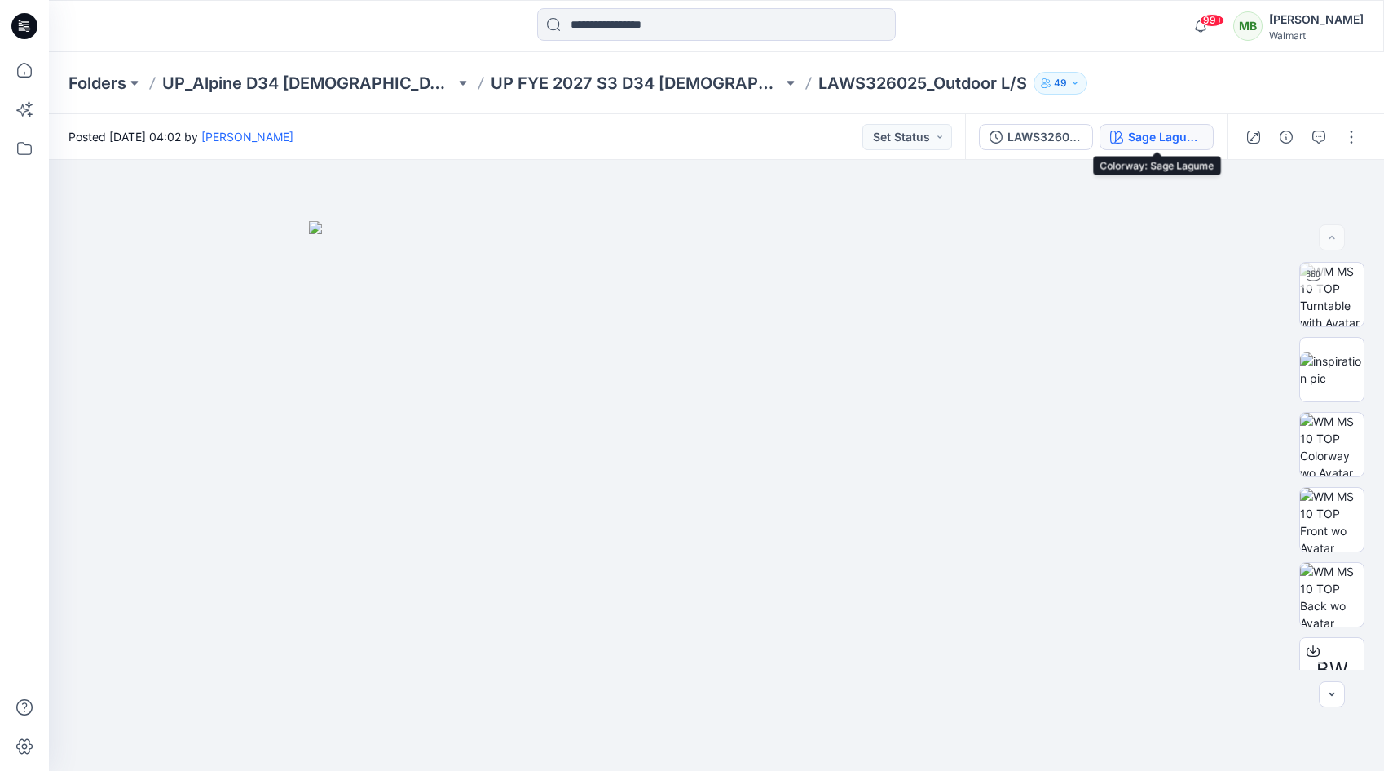
click at [1178, 138] on div "Sage Lagume" at bounding box center [1165, 137] width 75 height 18
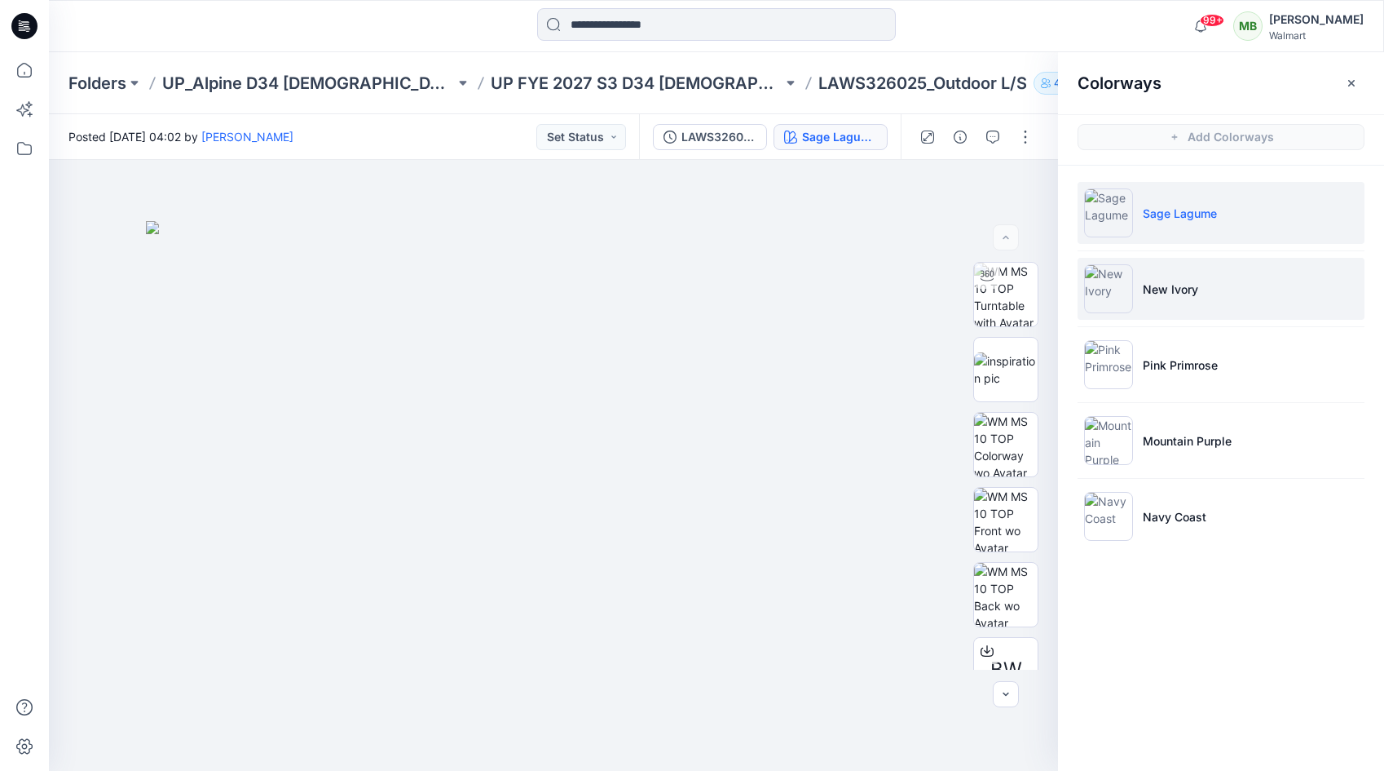
click at [1101, 289] on img at bounding box center [1108, 288] width 49 height 49
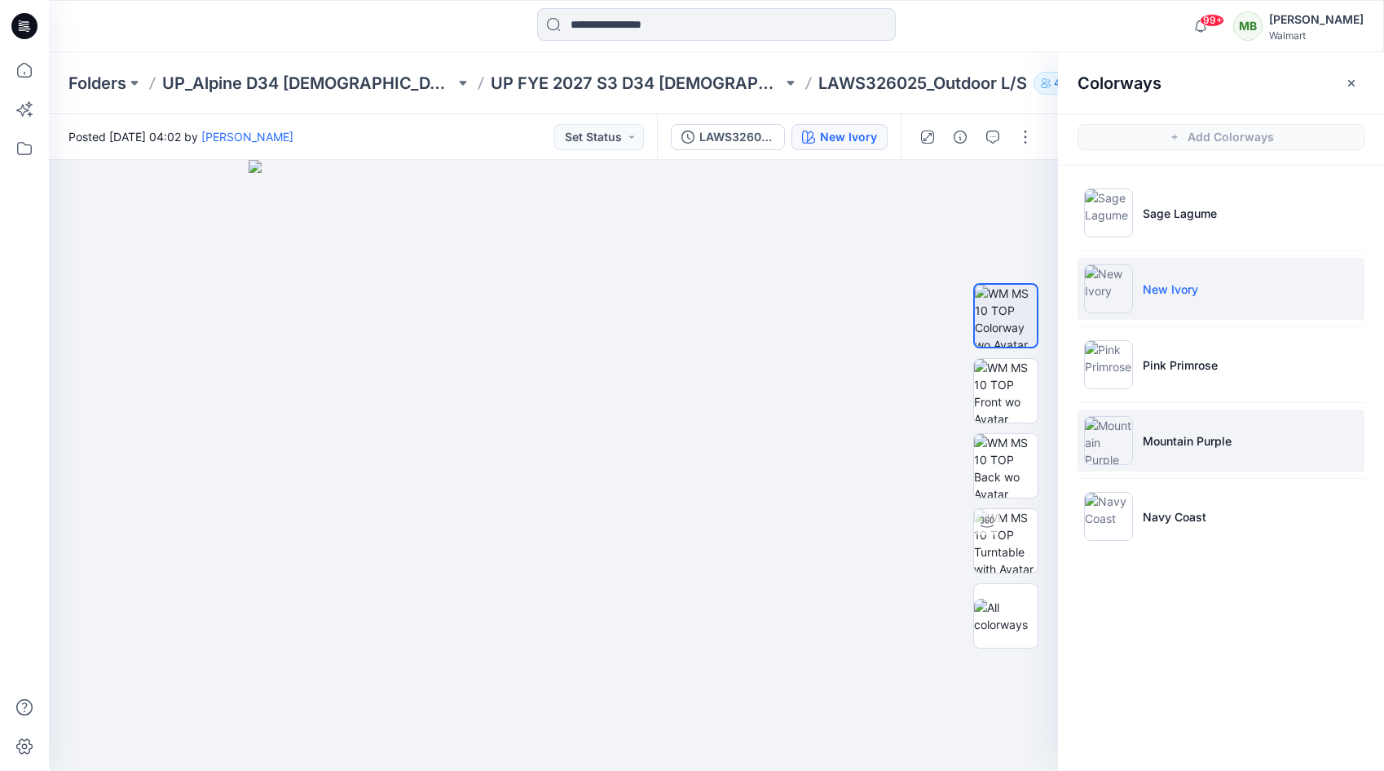
click at [1106, 438] on img at bounding box center [1108, 440] width 49 height 49
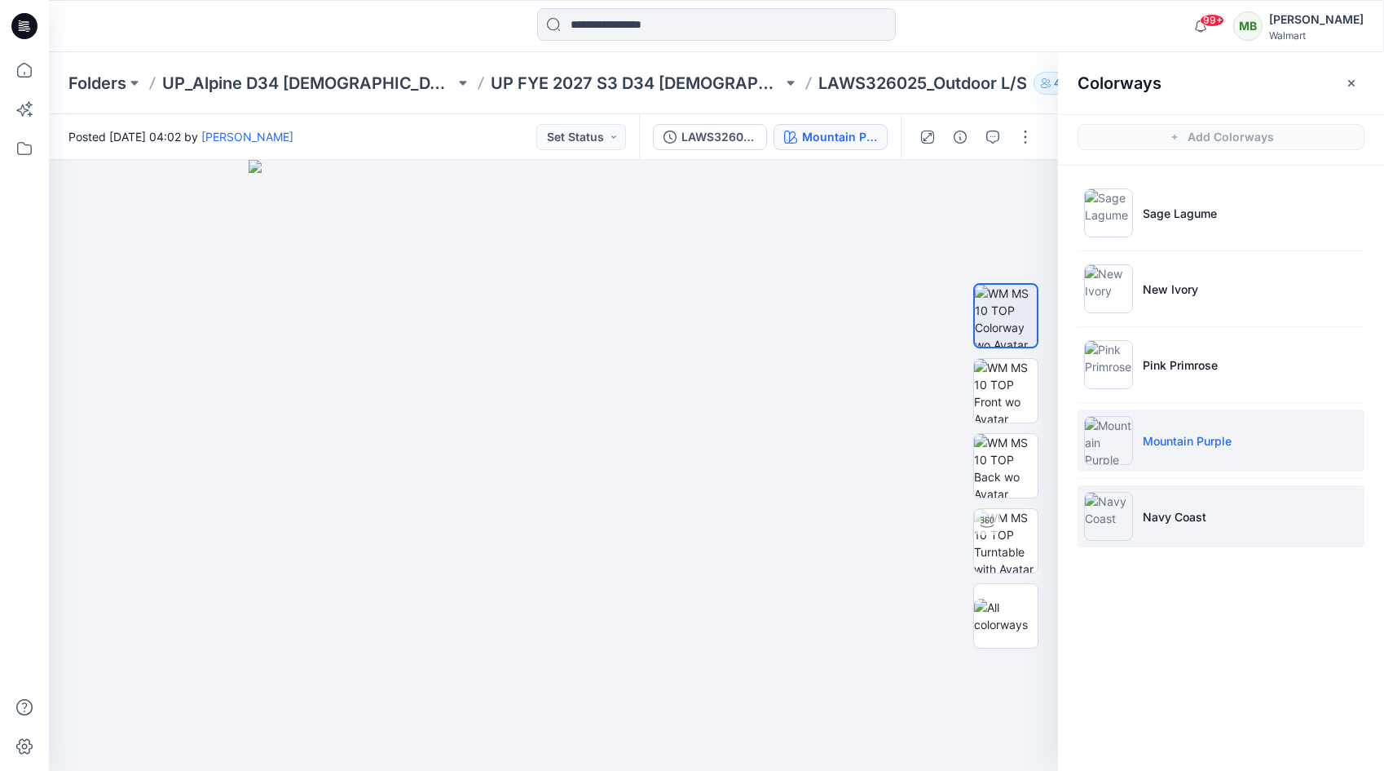
click at [1105, 514] on img at bounding box center [1108, 516] width 49 height 49
click at [1105, 438] on img at bounding box center [1108, 440] width 49 height 49
click at [1116, 446] on img at bounding box center [1108, 440] width 49 height 49
click at [635, 334] on img at bounding box center [554, 465] width 611 height 611
click at [1027, 191] on icon "button" at bounding box center [1022, 187] width 13 height 13
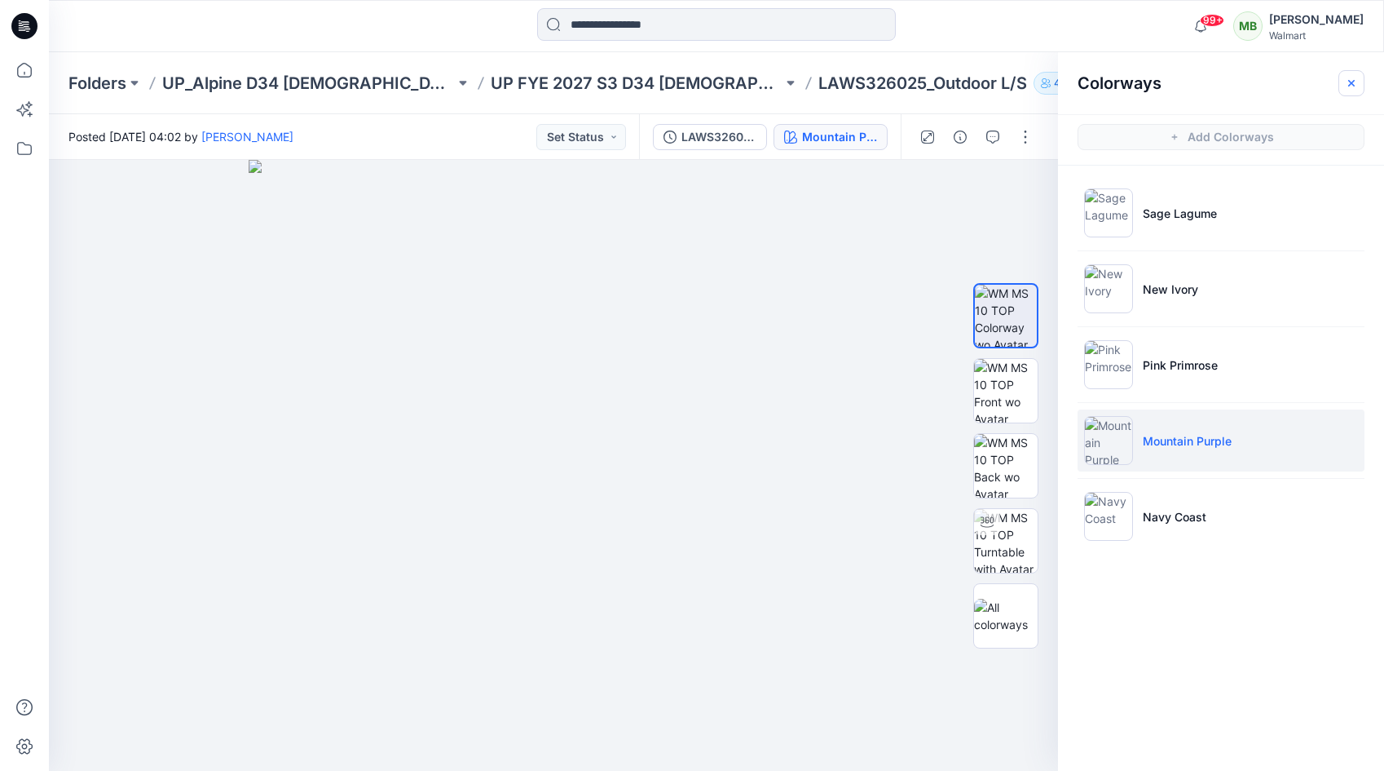
click at [1343, 81] on button "button" at bounding box center [1352, 83] width 26 height 26
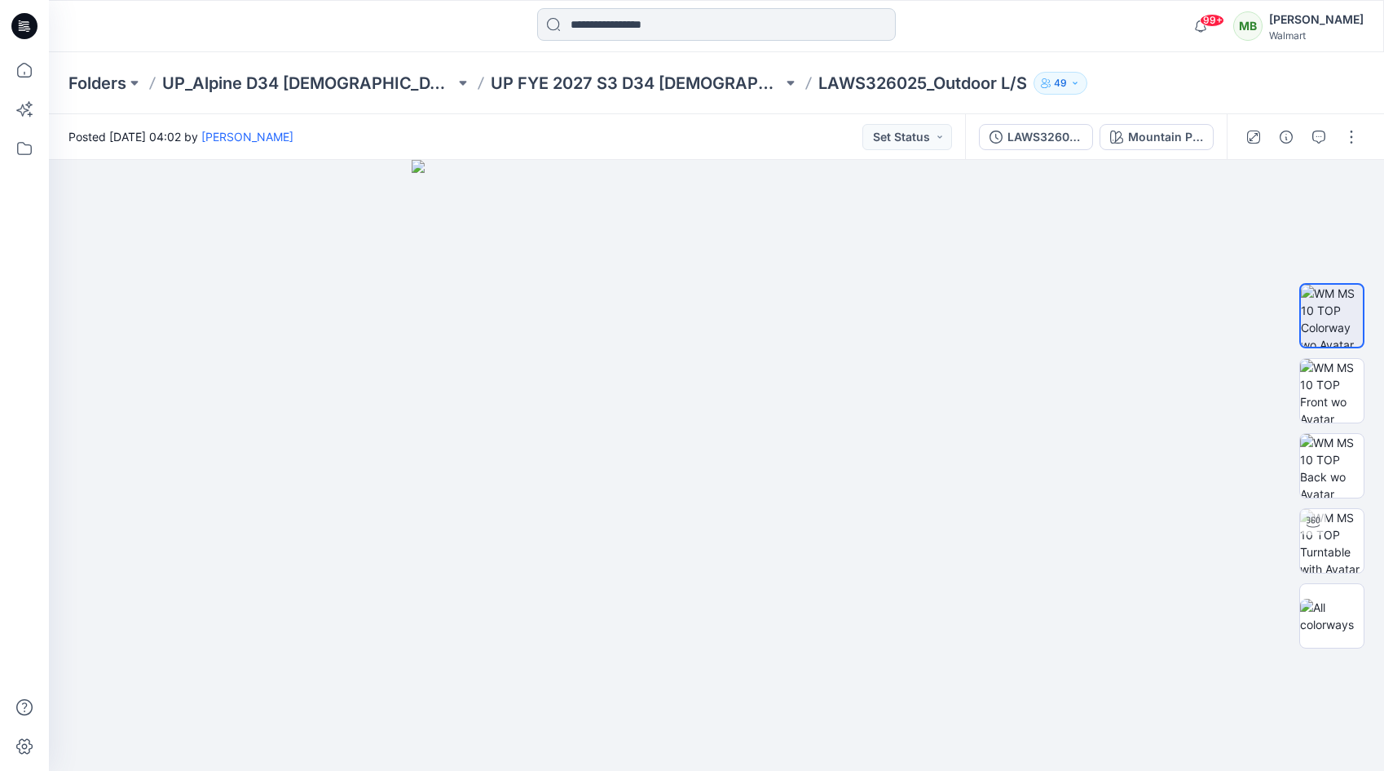
click at [699, 26] on input at bounding box center [716, 24] width 359 height 33
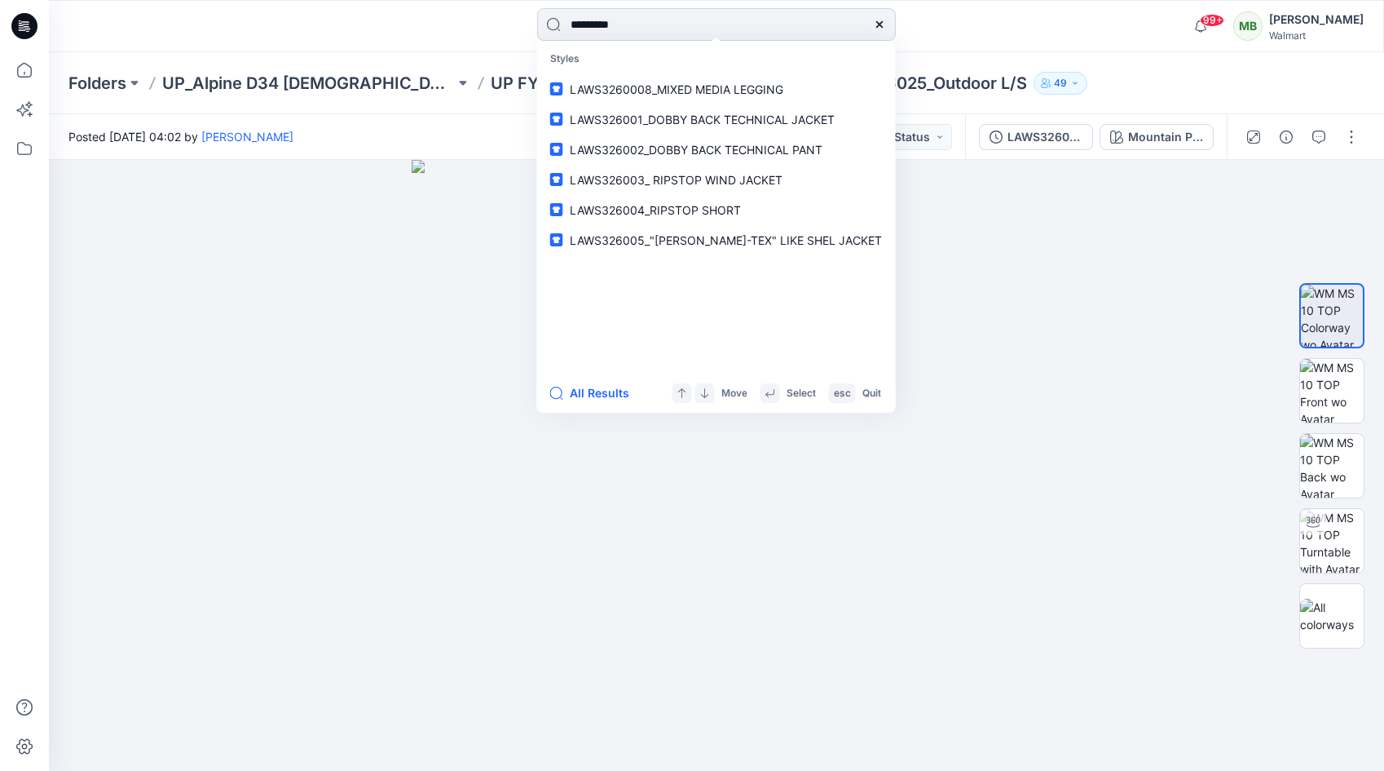
type input "**********"
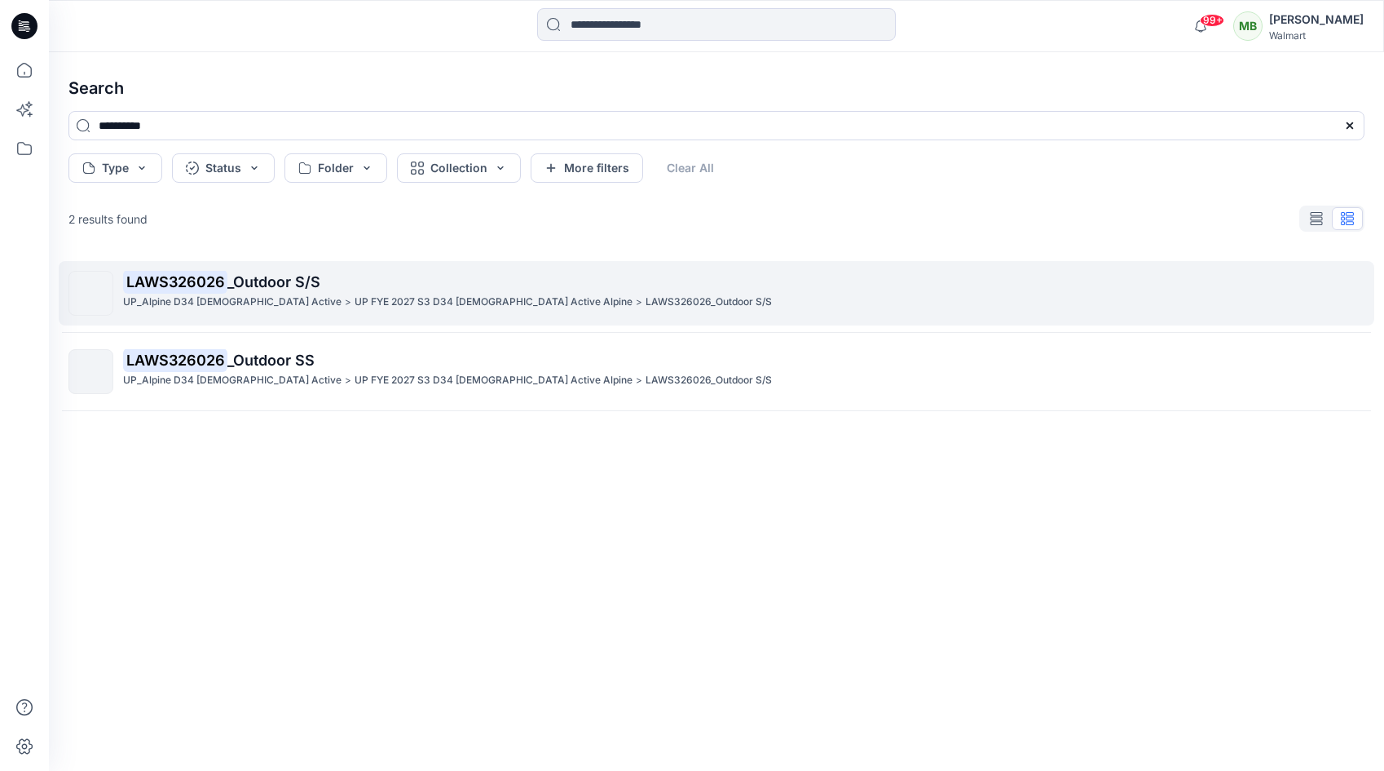
click at [184, 279] on mark "LAWS326026" at bounding box center [175, 281] width 104 height 23
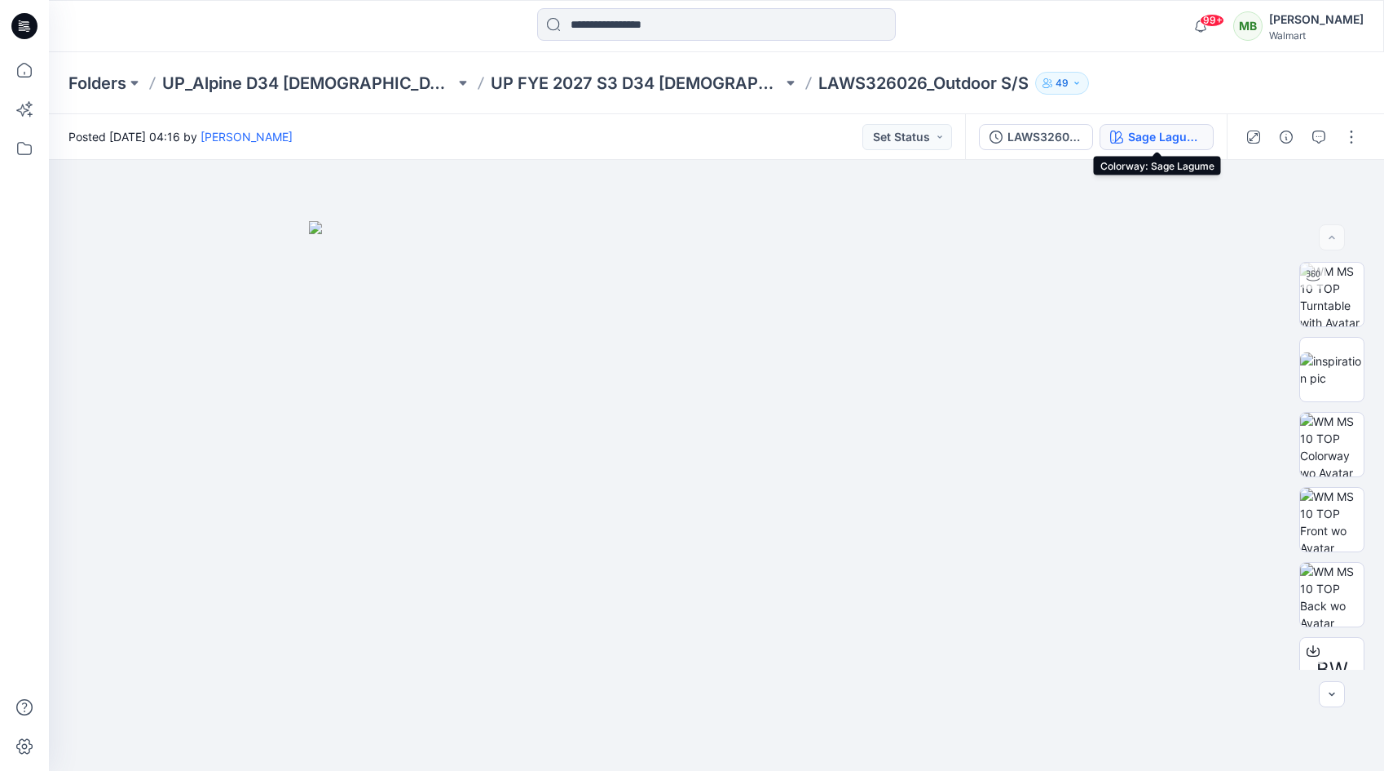
click at [1163, 125] on button "Sage Lagume" at bounding box center [1157, 137] width 114 height 26
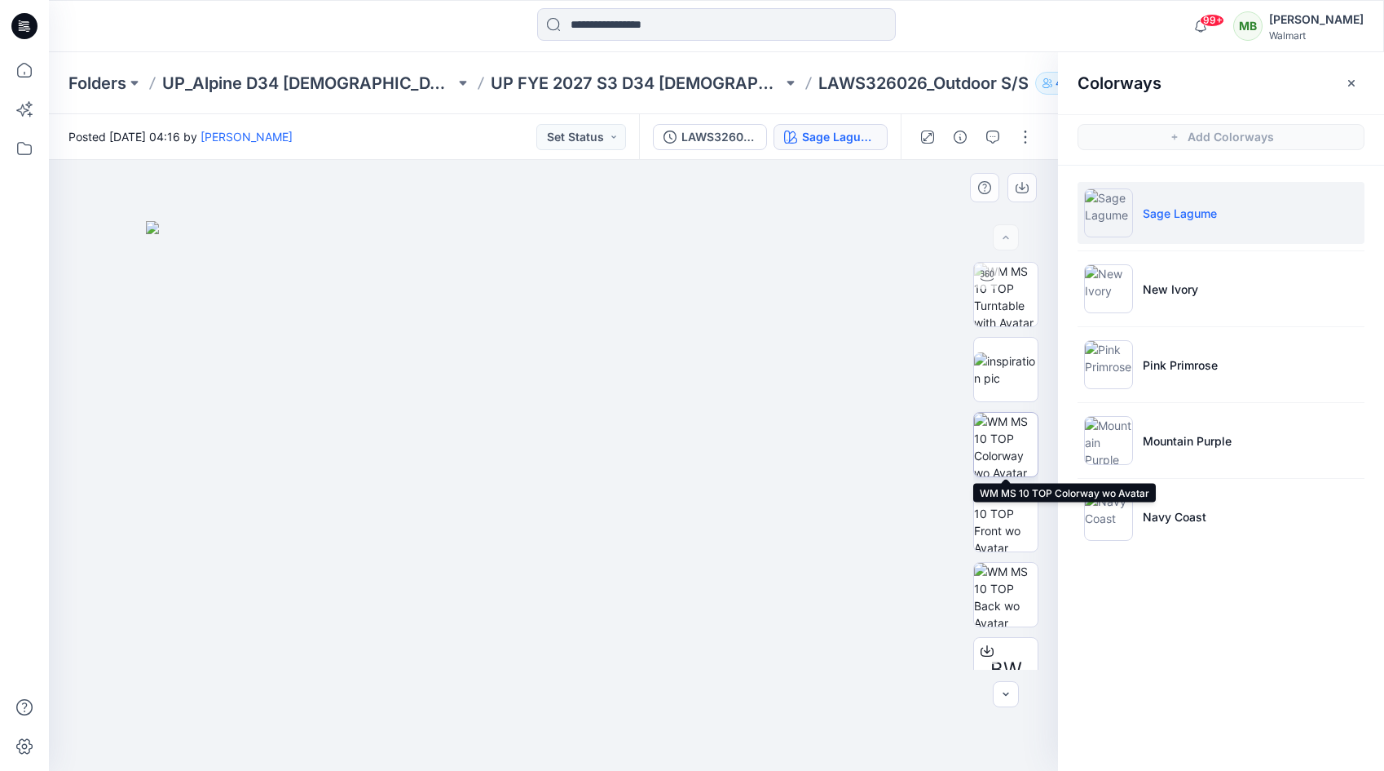
click at [1000, 437] on img at bounding box center [1006, 445] width 64 height 64
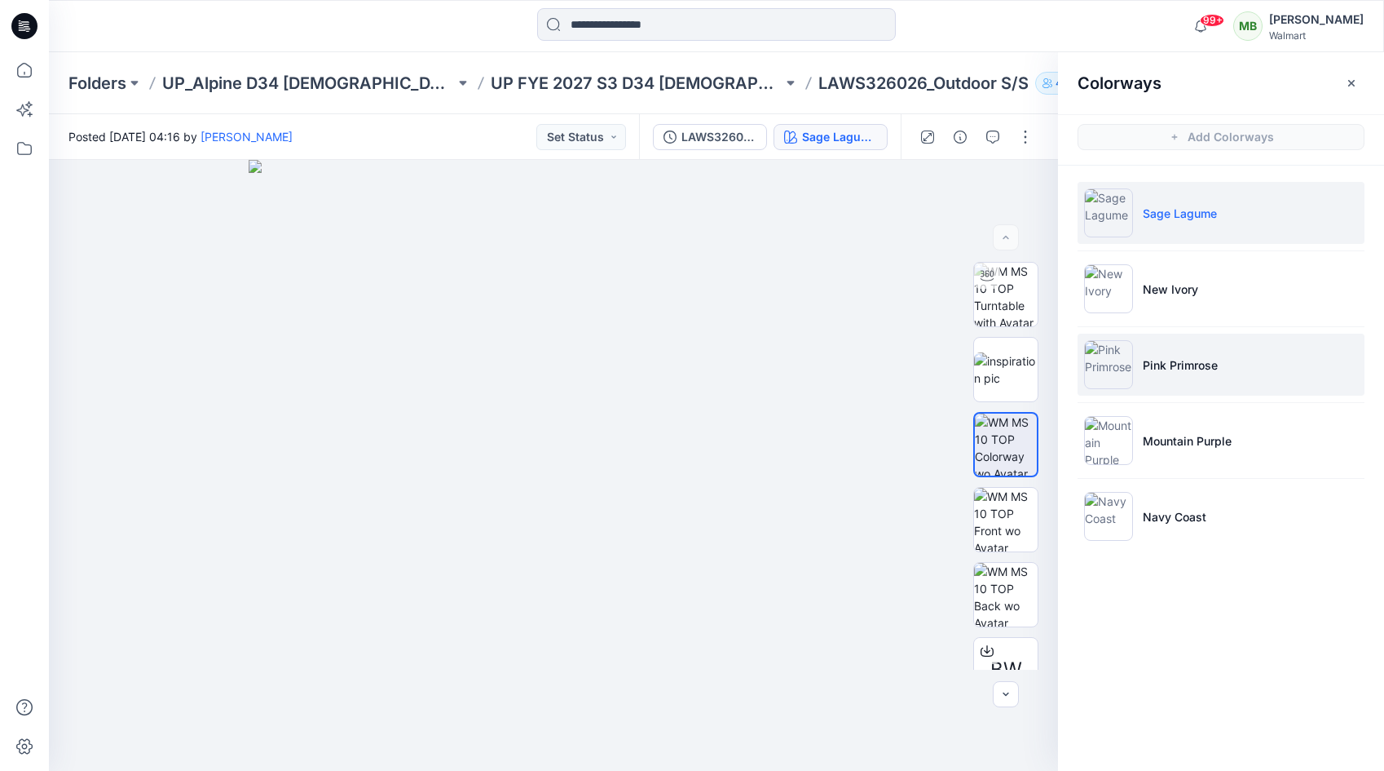
click at [1102, 360] on img at bounding box center [1108, 364] width 49 height 49
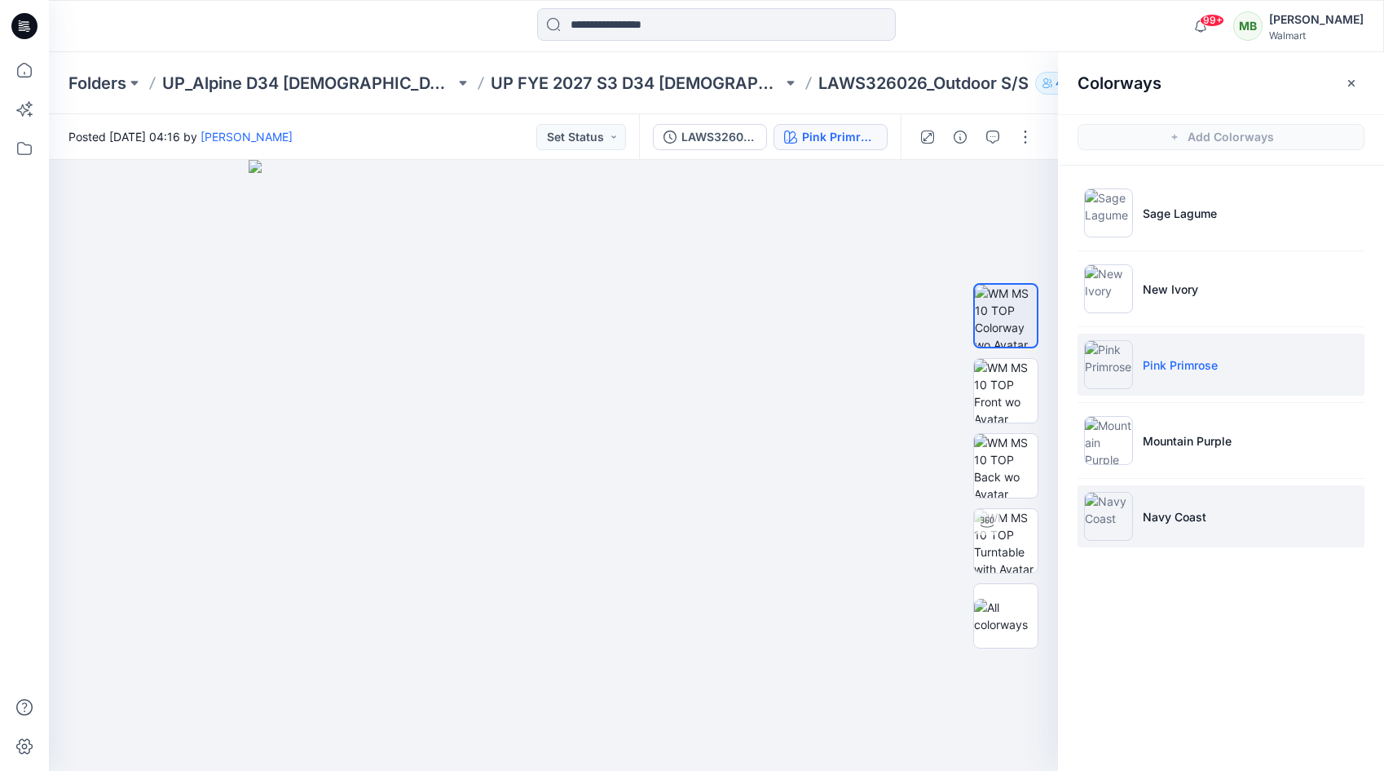
click at [1108, 519] on img at bounding box center [1108, 516] width 49 height 49
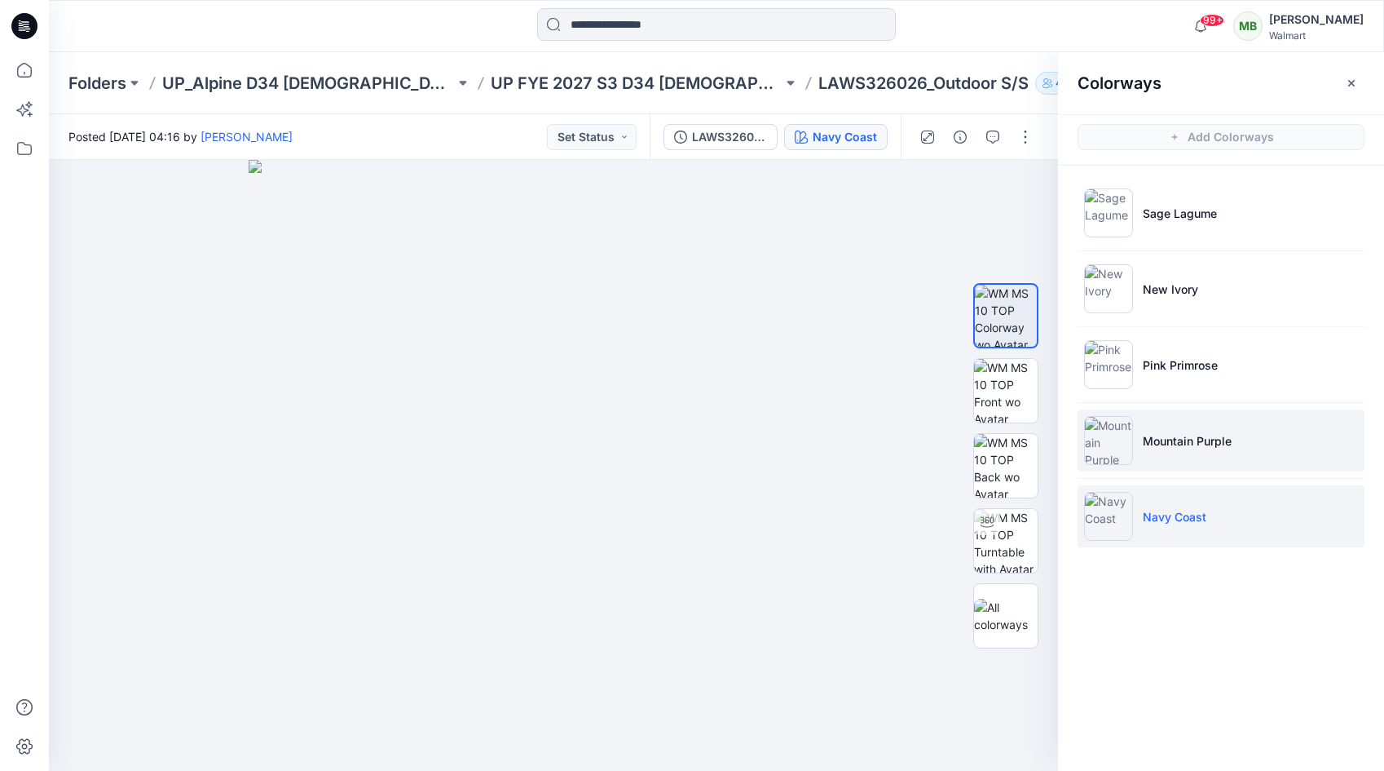
click at [1106, 433] on img at bounding box center [1108, 440] width 49 height 49
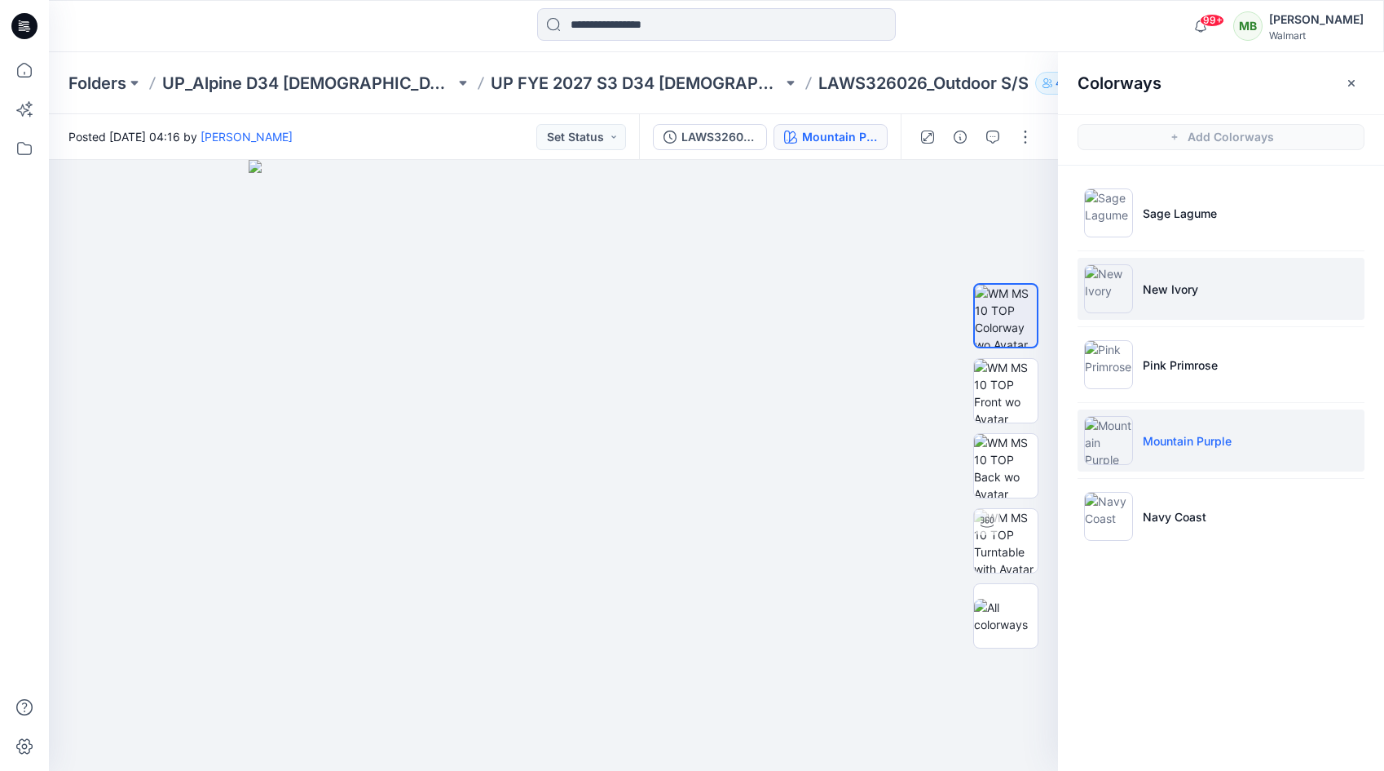
click at [1105, 278] on img at bounding box center [1108, 288] width 49 height 49
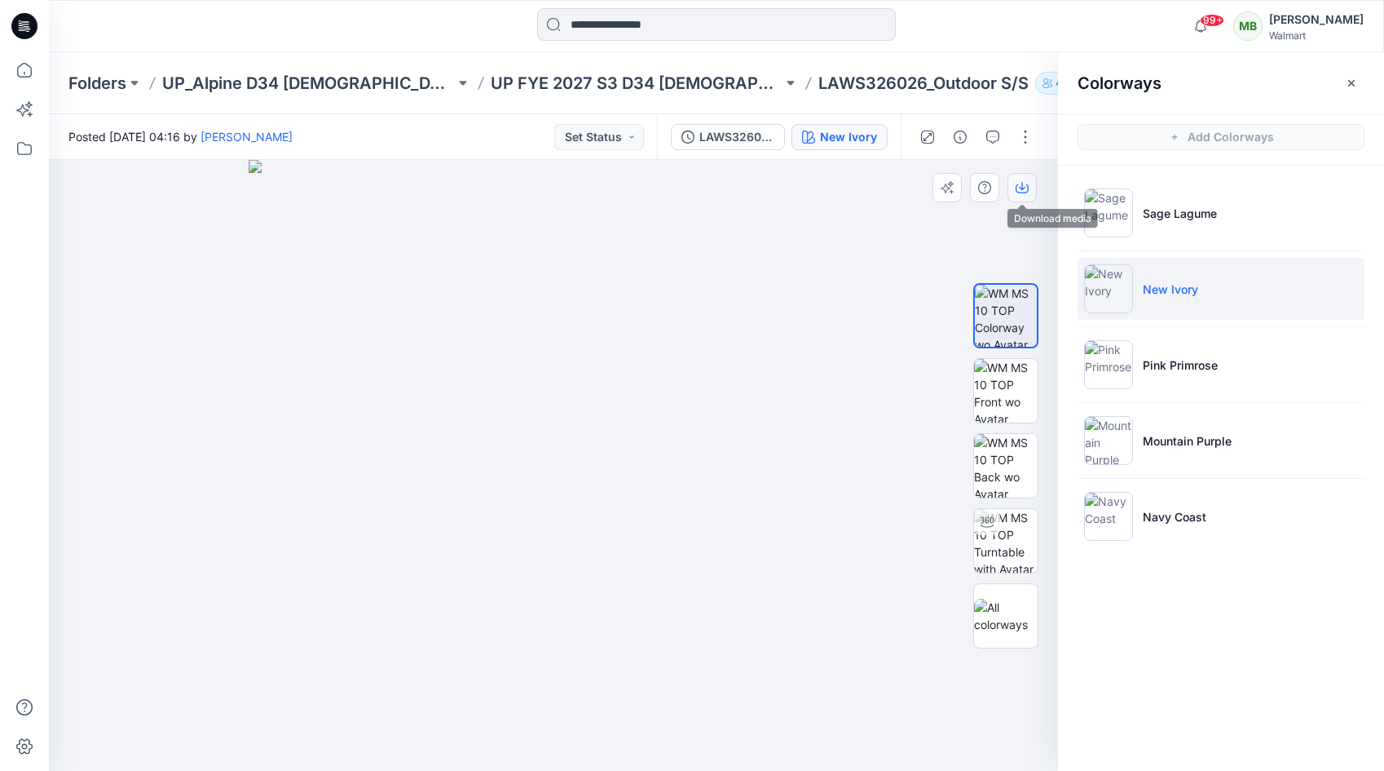
click at [1022, 188] on icon "button" at bounding box center [1022, 186] width 7 height 8
